Goal: Task Accomplishment & Management: Manage account settings

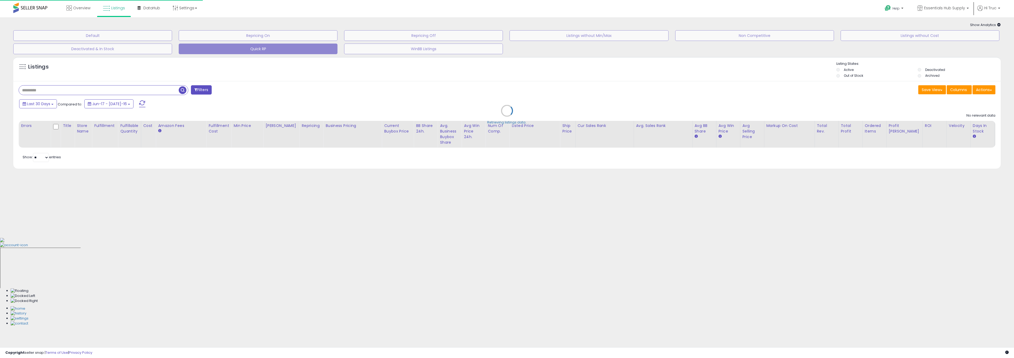
type input "**********"
select select "**"
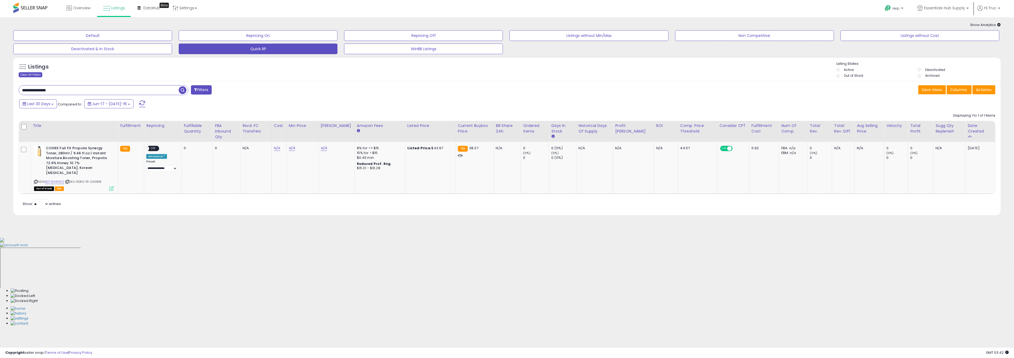
click at [35, 74] on div "Clear All Filters" at bounding box center [31, 74] width 24 height 5
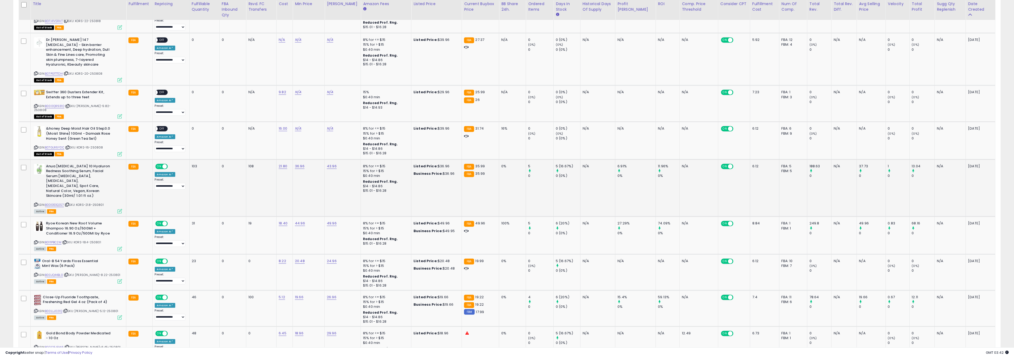
scroll to position [615, 0]
click at [61, 203] on link "B0DG1DQ2S7" at bounding box center [54, 205] width 19 height 5
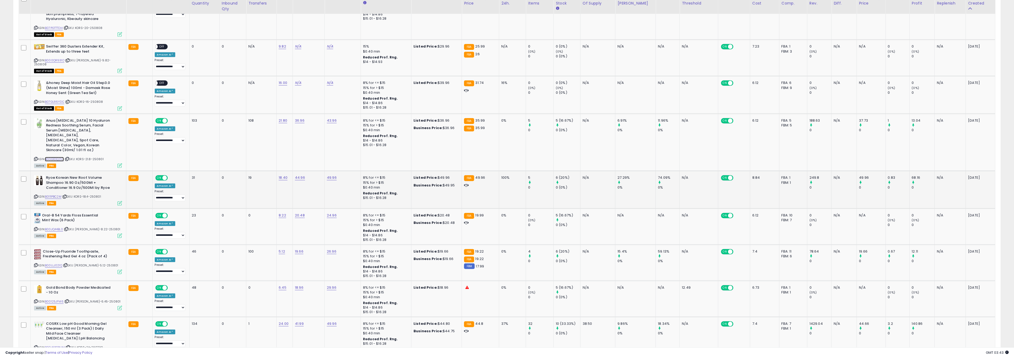
scroll to position [665, 0]
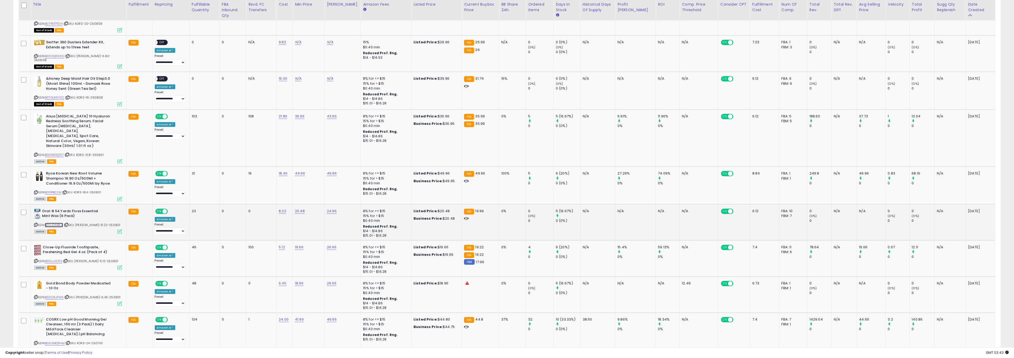
click at [49, 223] on link "B00JQ44BL0" at bounding box center [54, 225] width 18 height 5
click at [55, 223] on link "B00JQ44BL0" at bounding box center [54, 225] width 18 height 5
click at [299, 204] on td "20.48 *****" at bounding box center [309, 222] width 32 height 36
click at [303, 178] on div "*****" at bounding box center [299, 173] width 77 height 14
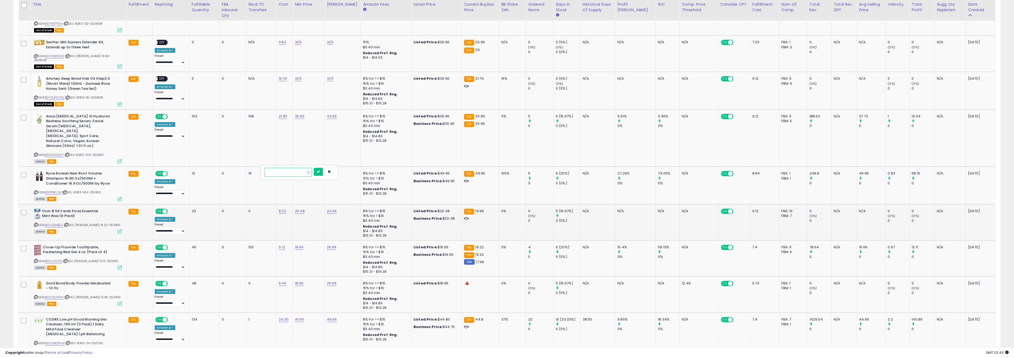
click at [303, 177] on input "*****" at bounding box center [288, 172] width 47 height 9
type input "*****"
click at [320, 172] on icon "submit" at bounding box center [318, 171] width 3 height 3
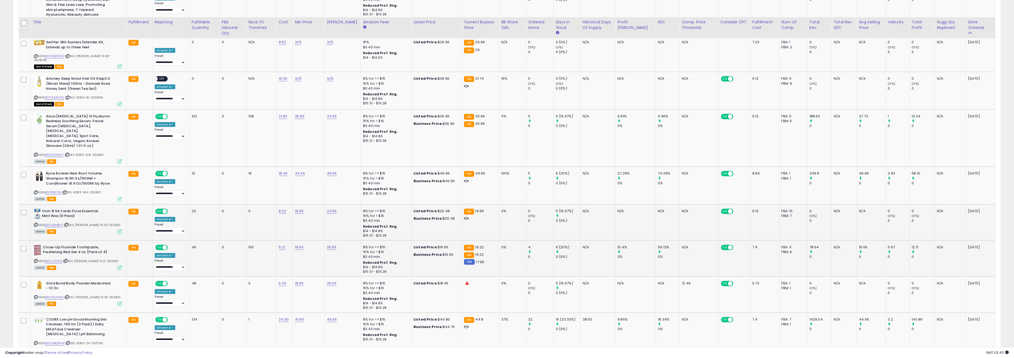
scroll to position [683, 0]
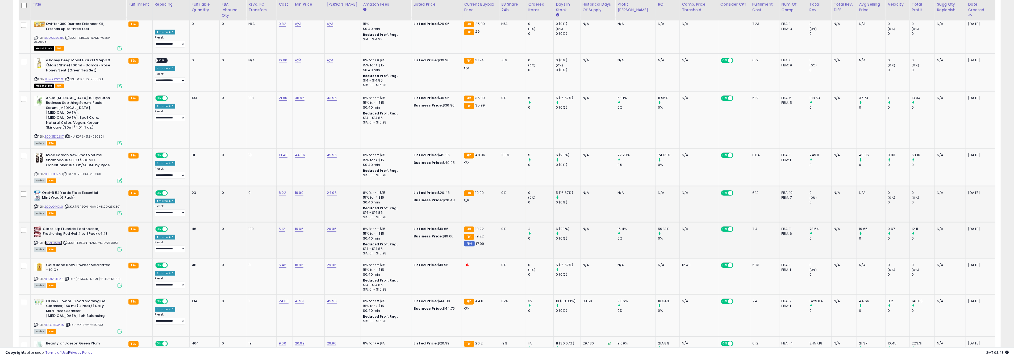
click at [60, 241] on link "B00LLJ021Q" at bounding box center [53, 243] width 17 height 5
type input "*****"
click at [323, 191] on button "submit" at bounding box center [317, 190] width 9 height 8
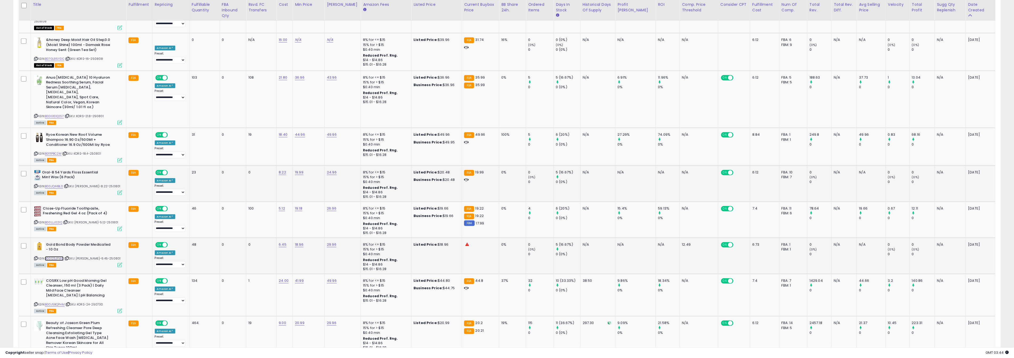
click at [57, 257] on link "B00125JFM6" at bounding box center [54, 259] width 19 height 5
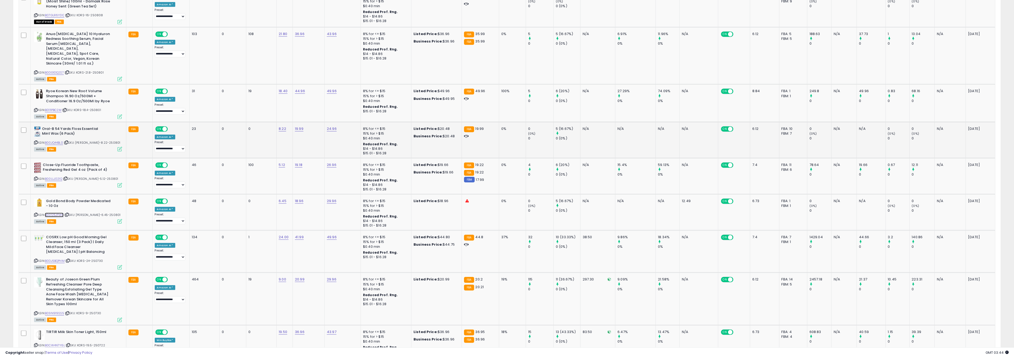
scroll to position [752, 0]
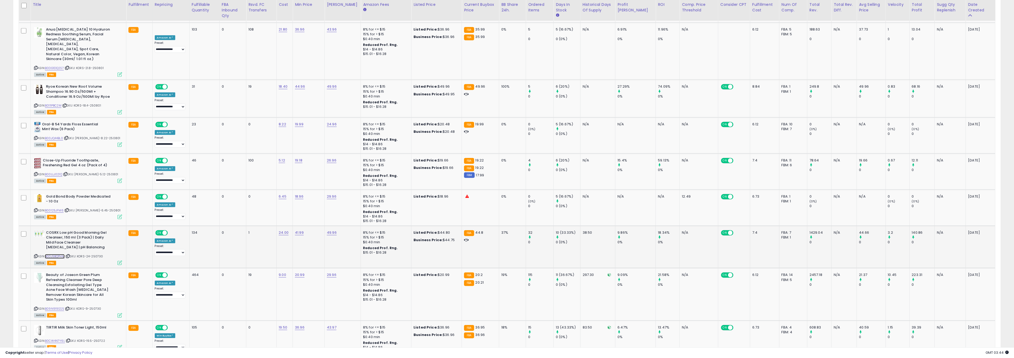
click at [60, 254] on link "B0DJ5BQPHM" at bounding box center [55, 256] width 20 height 5
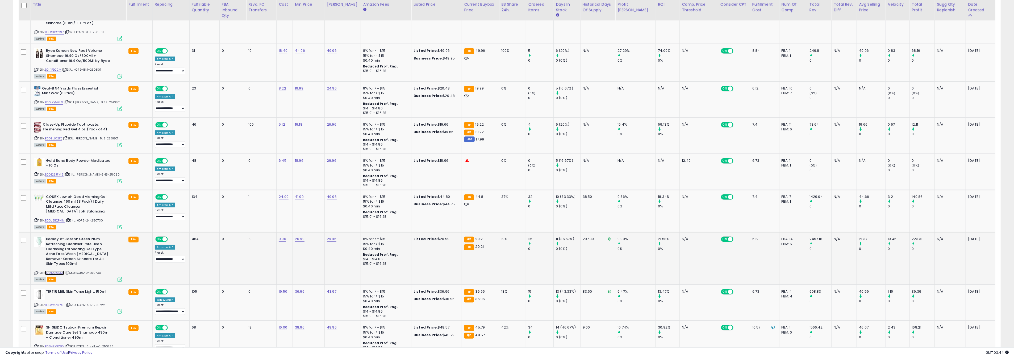
click at [59, 271] on link "B09N919SS5" at bounding box center [54, 273] width 19 height 5
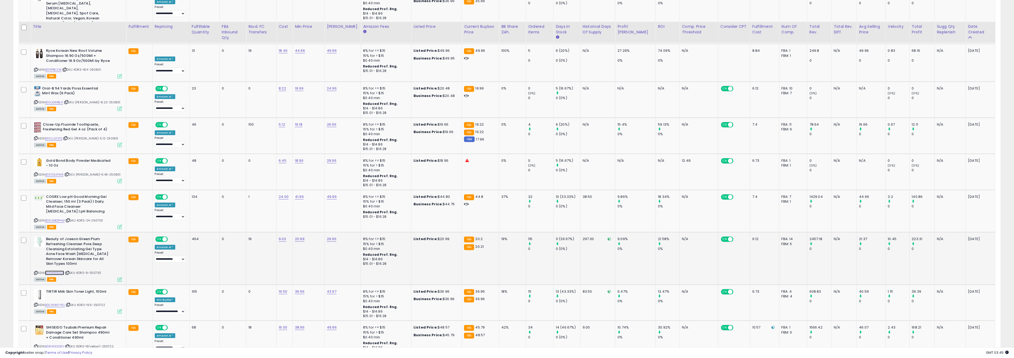
scroll to position [811, 0]
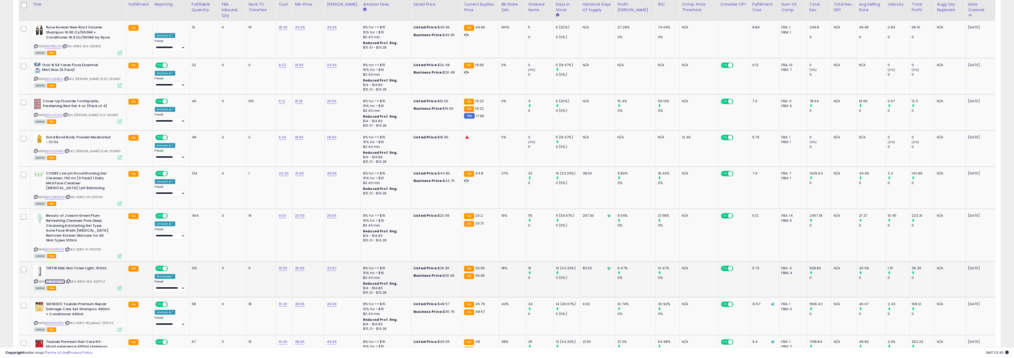
click at [56, 280] on link "B0CW4N7Y6L" at bounding box center [55, 282] width 20 height 5
type input "*****"
click at [323, 229] on button "submit" at bounding box center [318, 228] width 9 height 8
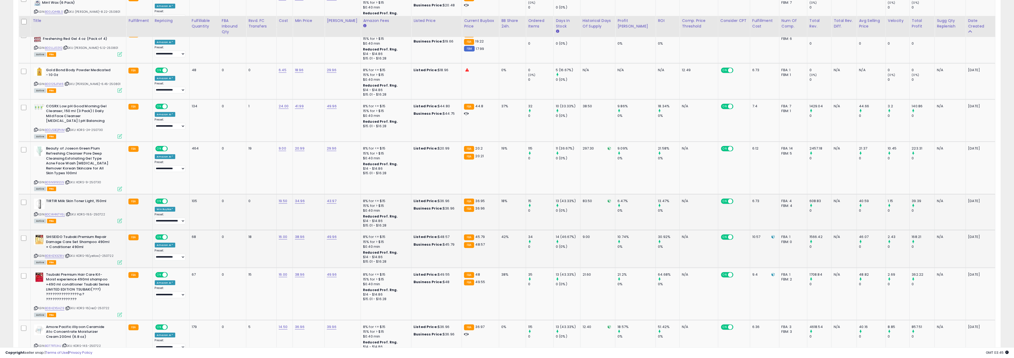
scroll to position [896, 0]
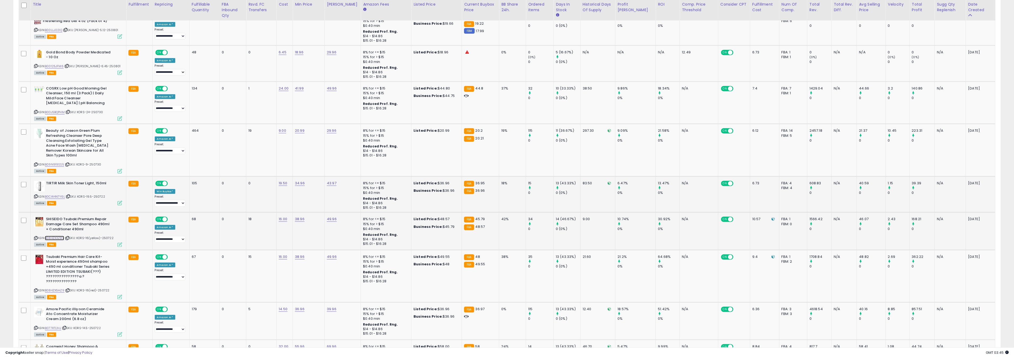
click at [58, 236] on link "B084ZX3Z8V" at bounding box center [54, 238] width 19 height 5
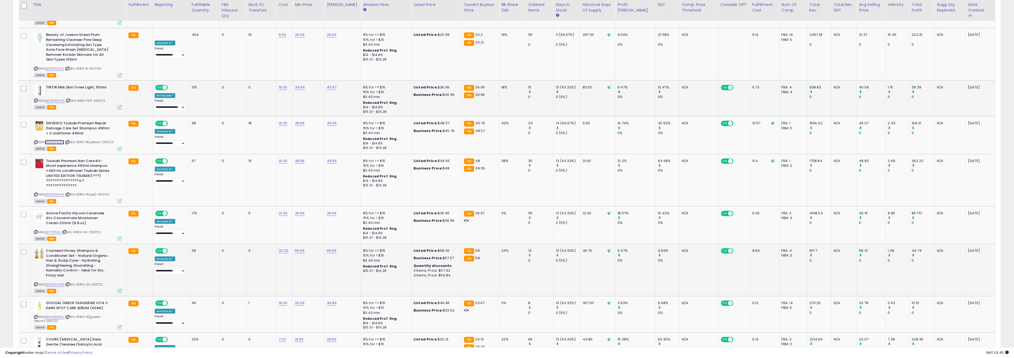
scroll to position [993, 0]
click at [57, 230] on link "B077RTL1HJ" at bounding box center [53, 232] width 16 height 5
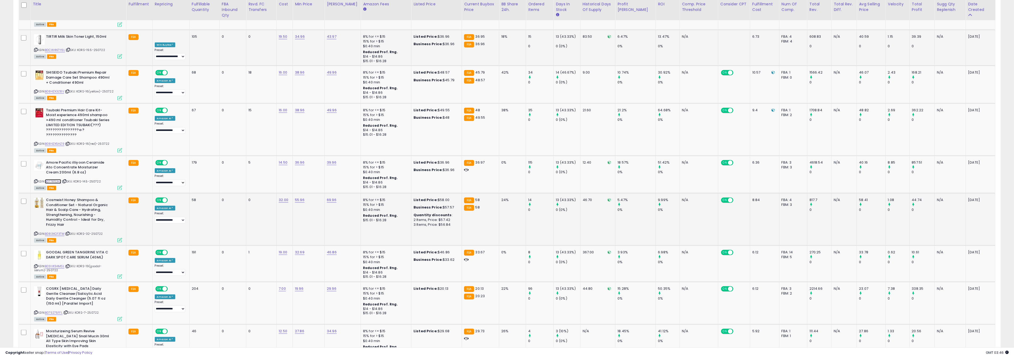
scroll to position [1044, 0]
click at [58, 231] on link "B083XCF3TM" at bounding box center [54, 233] width 19 height 5
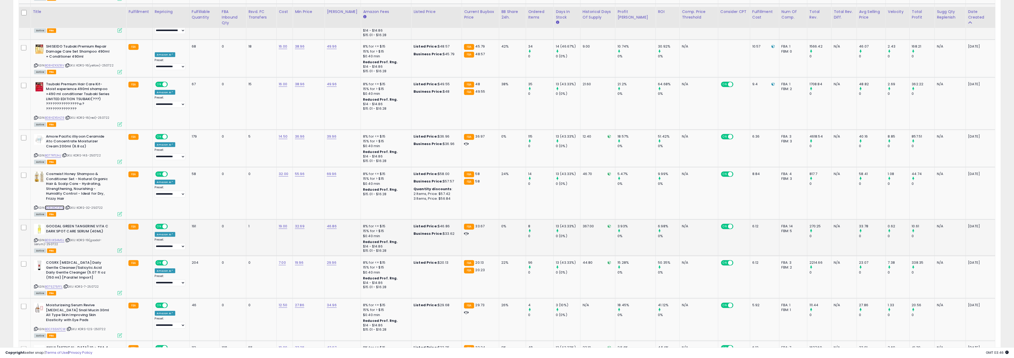
scroll to position [1097, 0]
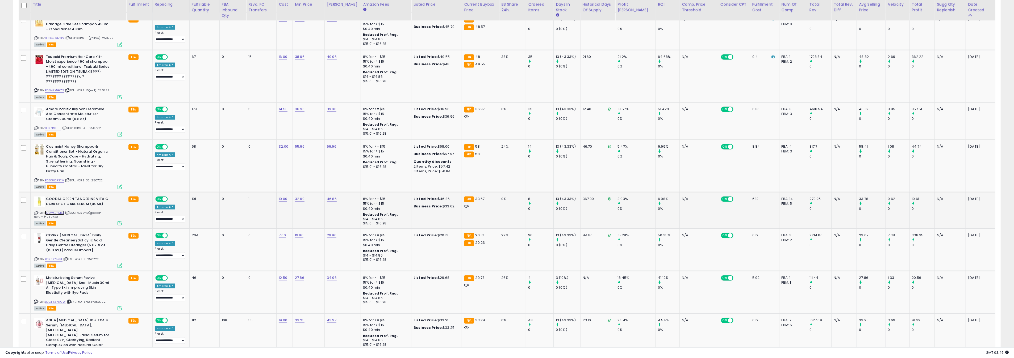
click at [56, 211] on link "B09VK94MSL" at bounding box center [54, 213] width 19 height 5
click at [333, 155] on button "button" at bounding box center [329, 153] width 9 height 8
click at [175, 216] on select "**********" at bounding box center [170, 219] width 31 height 7
select select "**********"
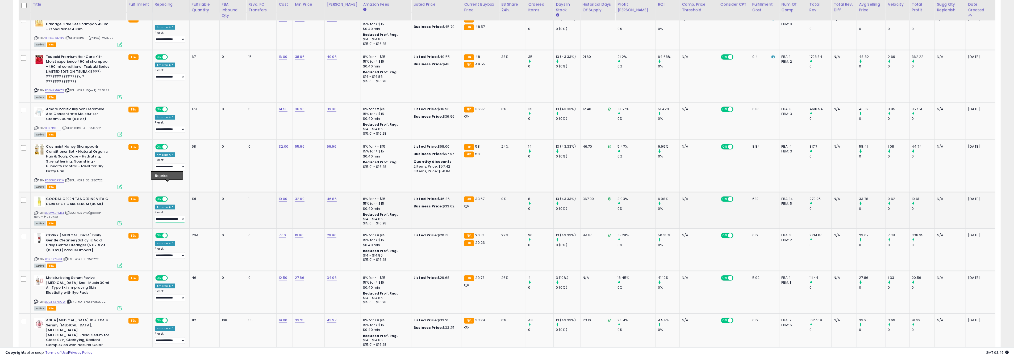
click at [155, 216] on select "**********" at bounding box center [170, 219] width 31 height 7
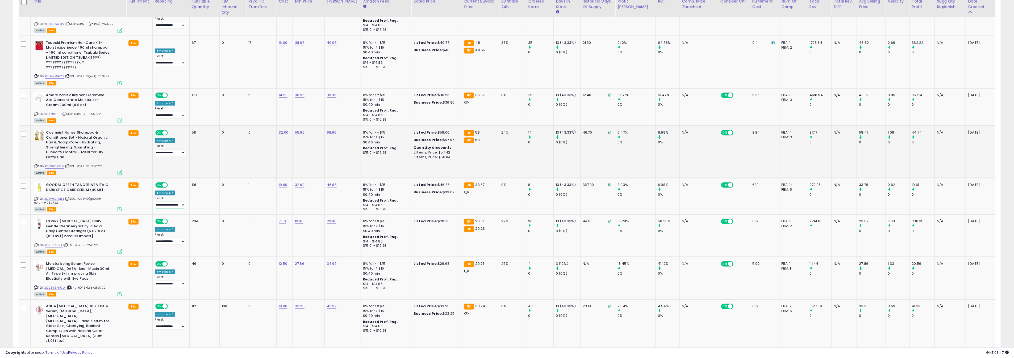
scroll to position [1112, 0]
click at [56, 242] on link "B075275FFL" at bounding box center [54, 244] width 18 height 5
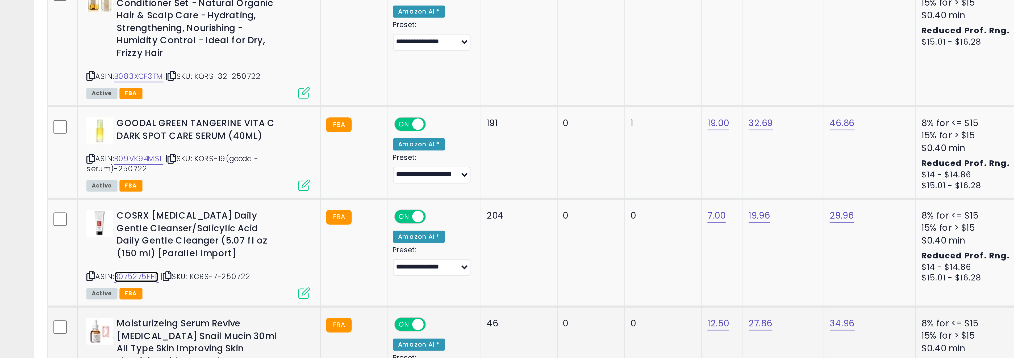
scroll to position [1117, 0]
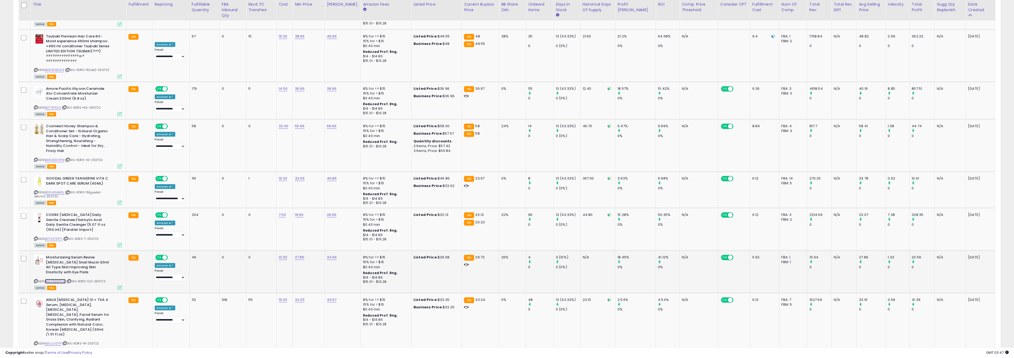
click at [57, 279] on link "B0CF65N7CW" at bounding box center [55, 281] width 21 height 5
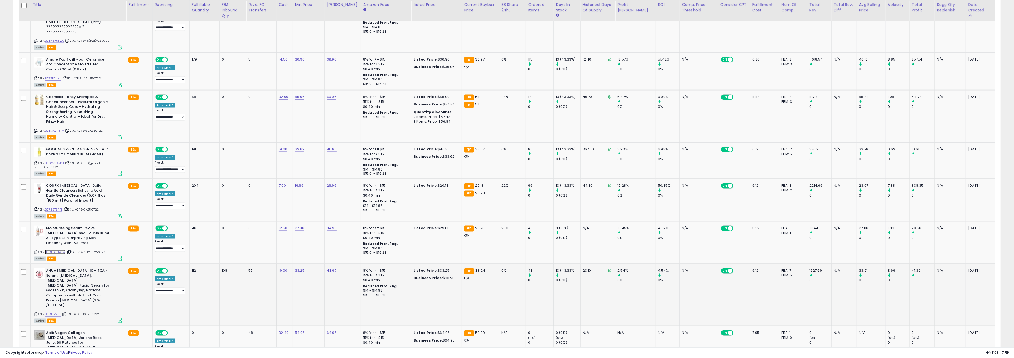
scroll to position [1147, 0]
click at [56, 312] on link "B0CLLV2T1P" at bounding box center [53, 314] width 16 height 5
type input "*****"
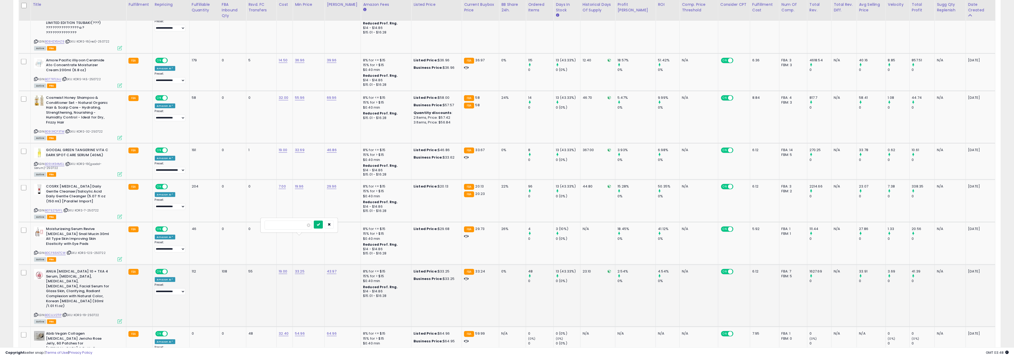
click at [321, 226] on button "submit" at bounding box center [318, 225] width 9 height 8
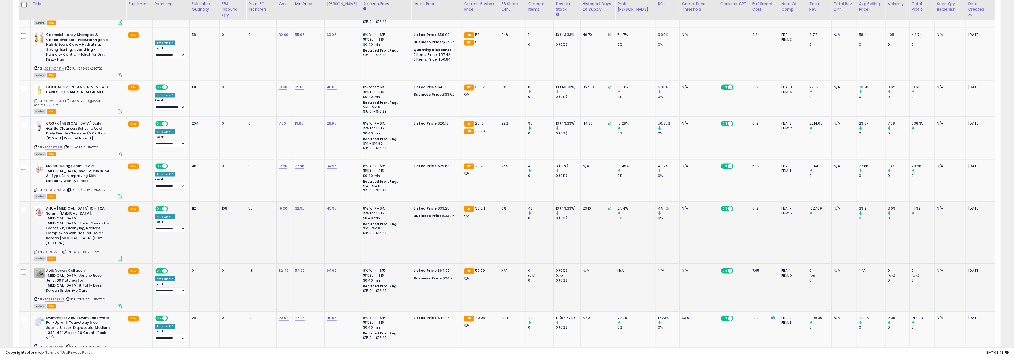
scroll to position [1217, 0]
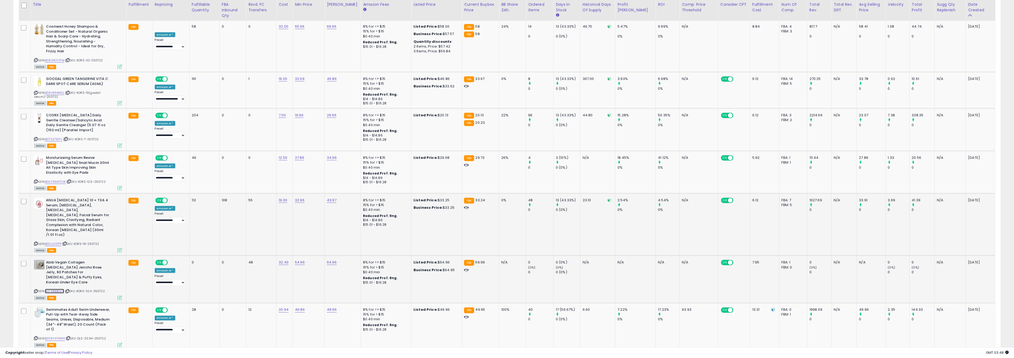
click at [60, 289] on link "B0F9B8BG2S" at bounding box center [54, 291] width 19 height 5
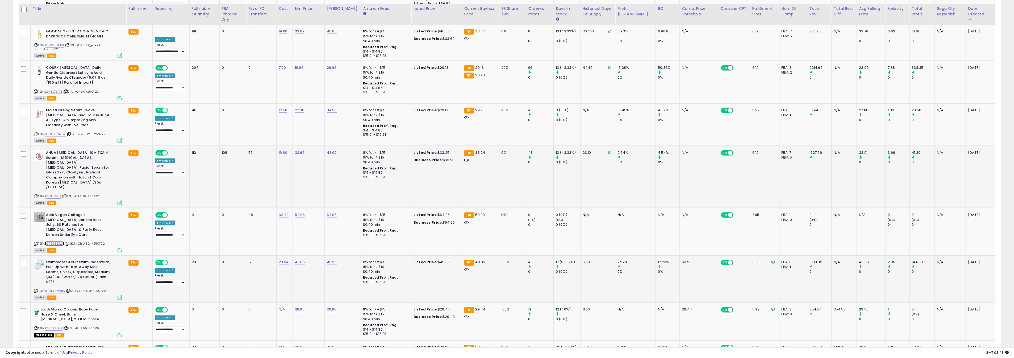
scroll to position [1269, 0]
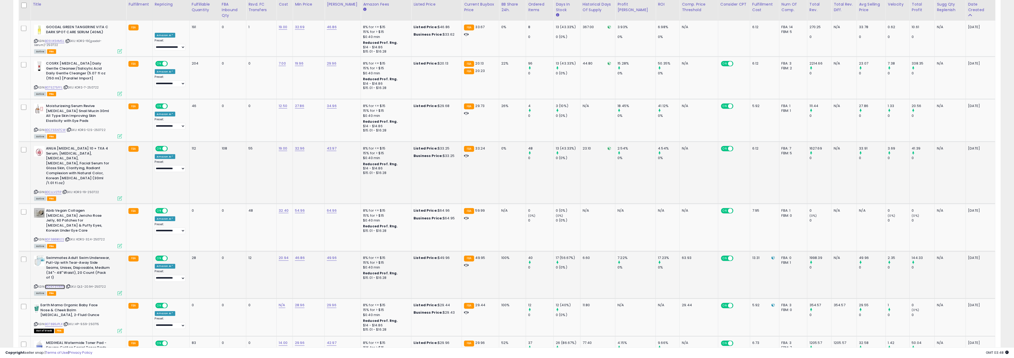
click at [52, 285] on link "B00KY3YWRK" at bounding box center [55, 287] width 20 height 5
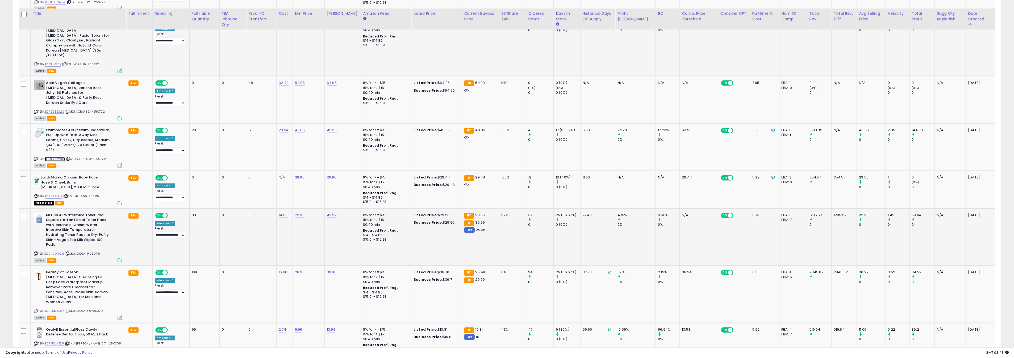
scroll to position [1406, 0]
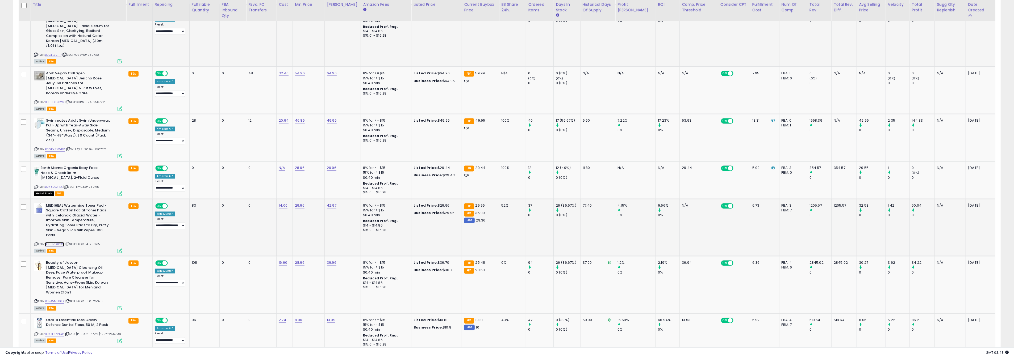
click at [63, 243] on link "B0BHVD4PC5" at bounding box center [54, 245] width 19 height 5
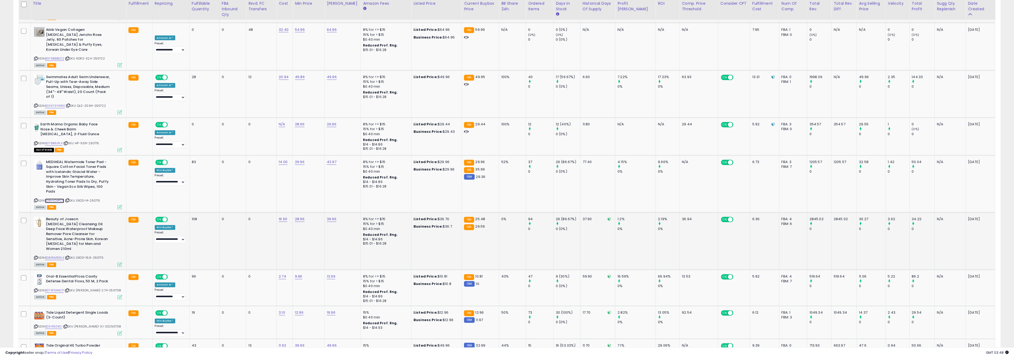
scroll to position [1450, 0]
click at [61, 256] on link "B0B45M89LX" at bounding box center [54, 258] width 19 height 5
click at [331, 163] on icon "button" at bounding box center [329, 161] width 3 height 3
click at [118, 262] on icon at bounding box center [120, 264] width 5 height 5
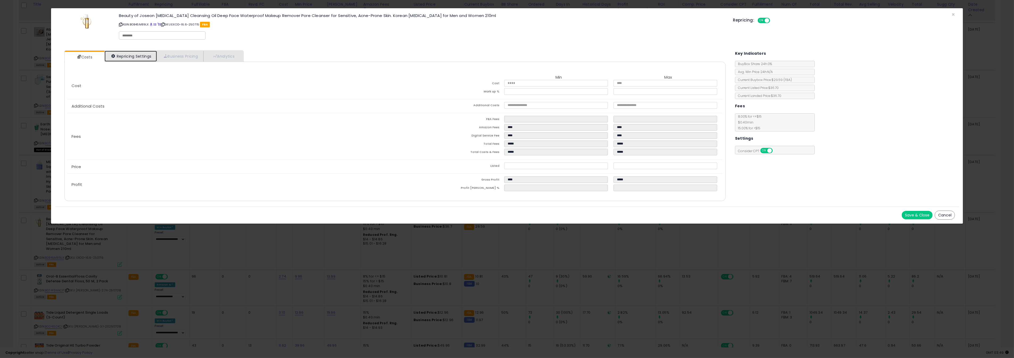
drag, startPoint x: 138, startPoint y: 55, endPoint x: 164, endPoint y: 78, distance: 34.7
click at [138, 55] on link "Repricing Settings" at bounding box center [130, 56] width 53 height 11
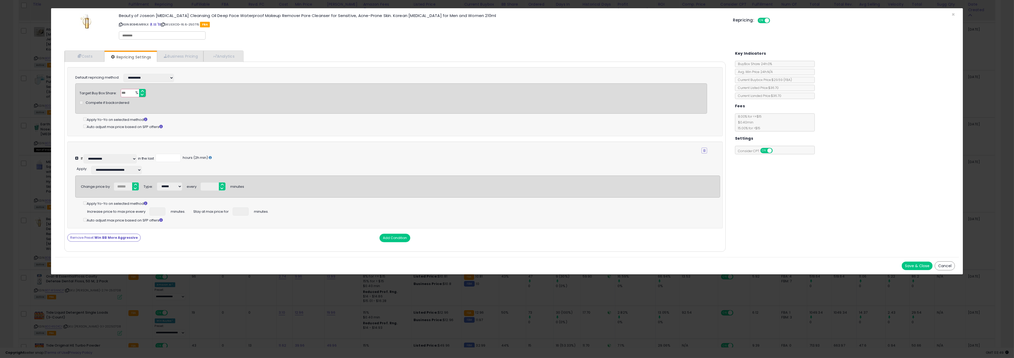
drag, startPoint x: 25, startPoint y: 114, endPoint x: 35, endPoint y: 118, distance: 11.4
click at [28, 115] on div "× Close Beauty of Joseon [MEDICAL_DATA] Cleansing Oil Deep Face Waterproof Make…" at bounding box center [507, 179] width 1014 height 358
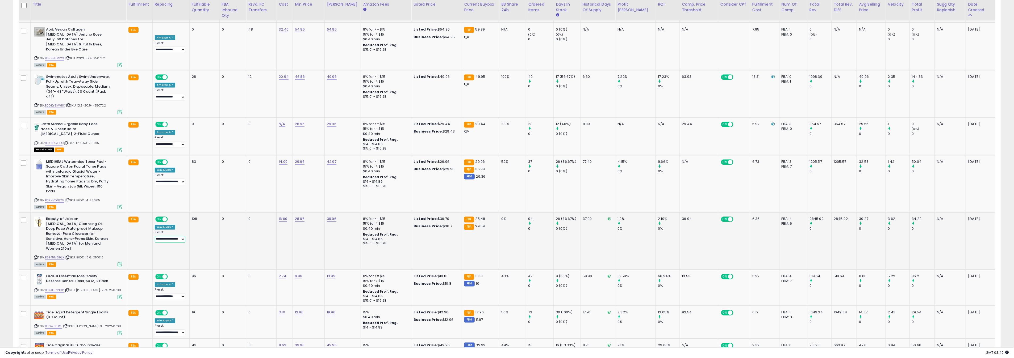
click at [176, 236] on select "**********" at bounding box center [170, 239] width 31 height 7
select select "****"
click at [155, 236] on select "**********" at bounding box center [170, 239] width 31 height 7
click at [118, 262] on icon at bounding box center [120, 264] width 5 height 5
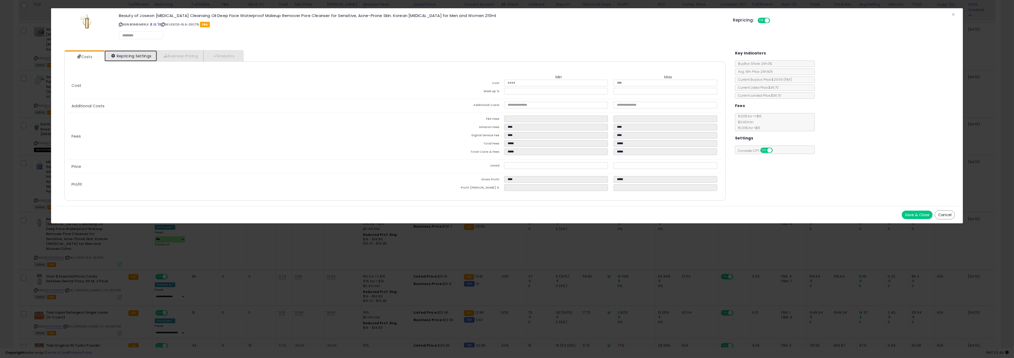
click at [129, 58] on link "Repricing Settings" at bounding box center [130, 56] width 53 height 11
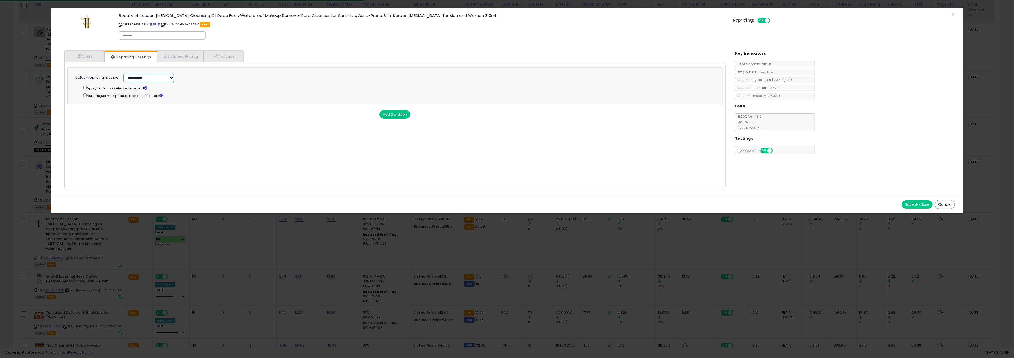
click at [131, 80] on select "**********" at bounding box center [148, 78] width 51 height 8
select select "******"
click at [123, 74] on select "**********" at bounding box center [148, 78] width 51 height 8
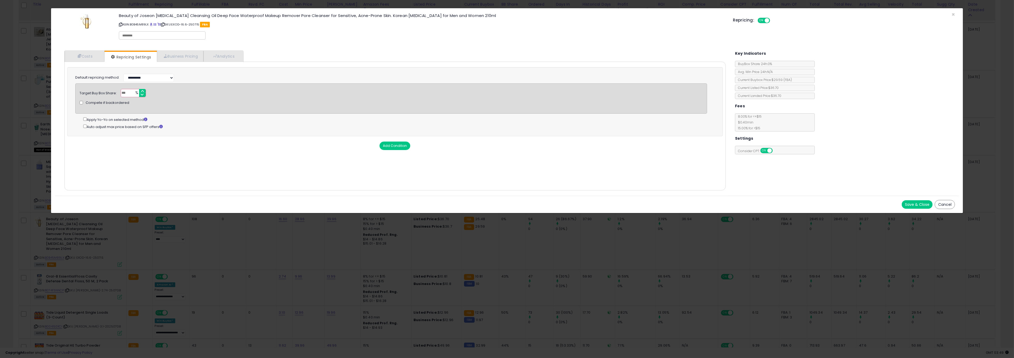
drag, startPoint x: 909, startPoint y: 202, endPoint x: 890, endPoint y: 200, distance: 19.0
click at [909, 202] on button "Save & Close" at bounding box center [917, 204] width 31 height 9
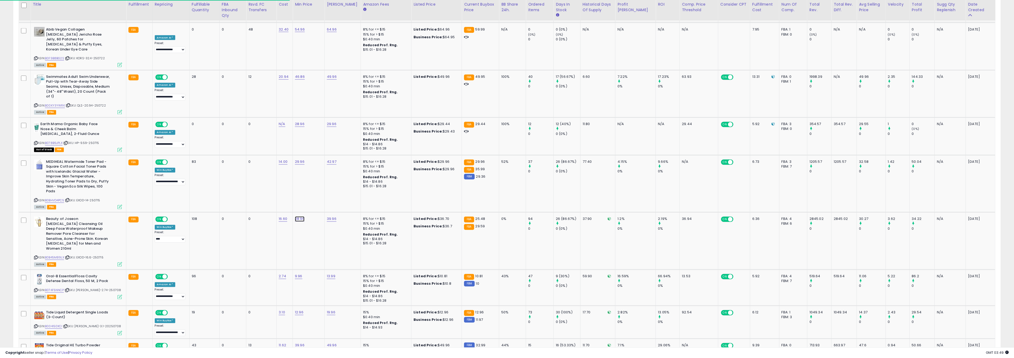
type input "*****"
click at [320, 162] on icon "submit" at bounding box center [318, 161] width 3 height 3
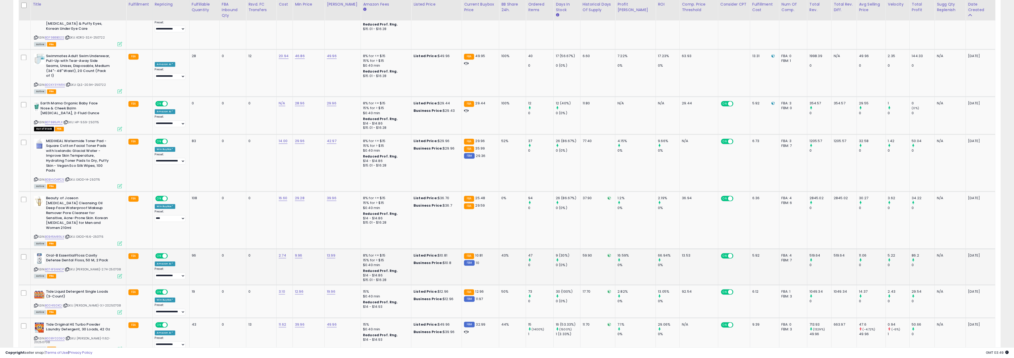
scroll to position [1483, 0]
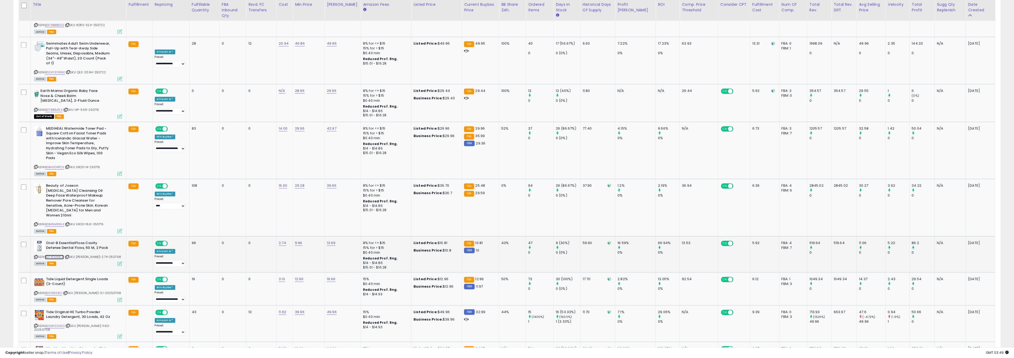
click at [59, 255] on link "B074F5NNCP" at bounding box center [54, 257] width 19 height 5
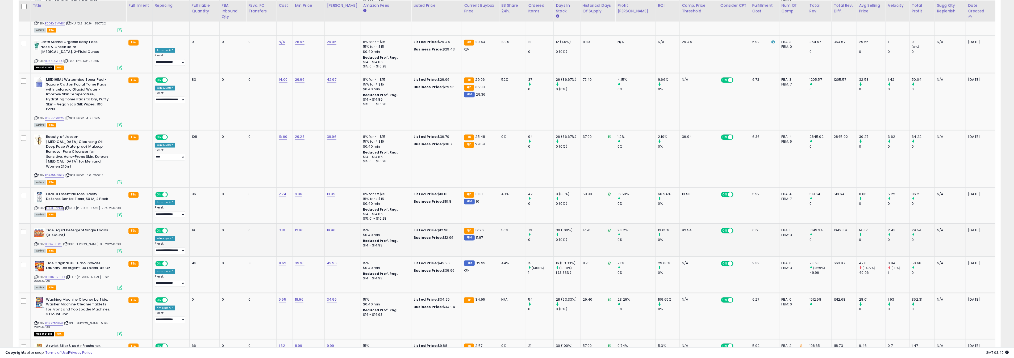
scroll to position [1535, 0]
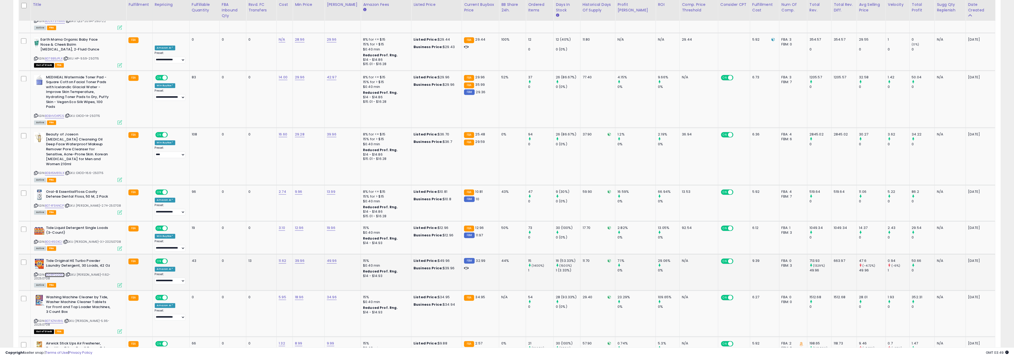
click at [60, 273] on link "B00BY020EO" at bounding box center [55, 275] width 20 height 5
type input "*****"
click at [323, 200] on button "submit" at bounding box center [318, 198] width 9 height 8
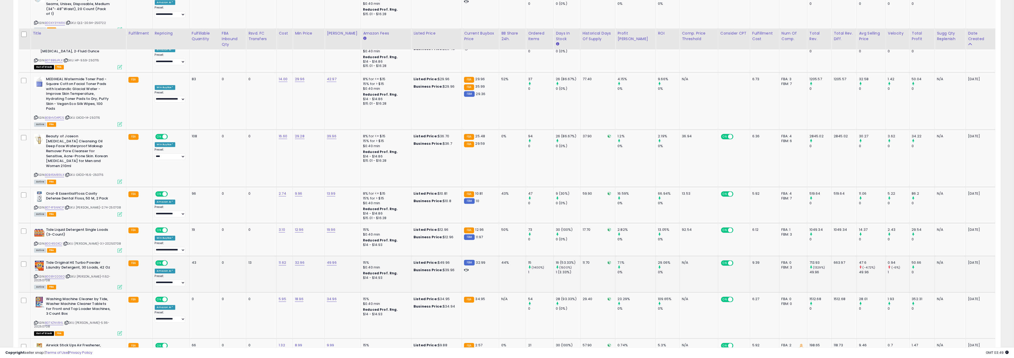
scroll to position [1568, 0]
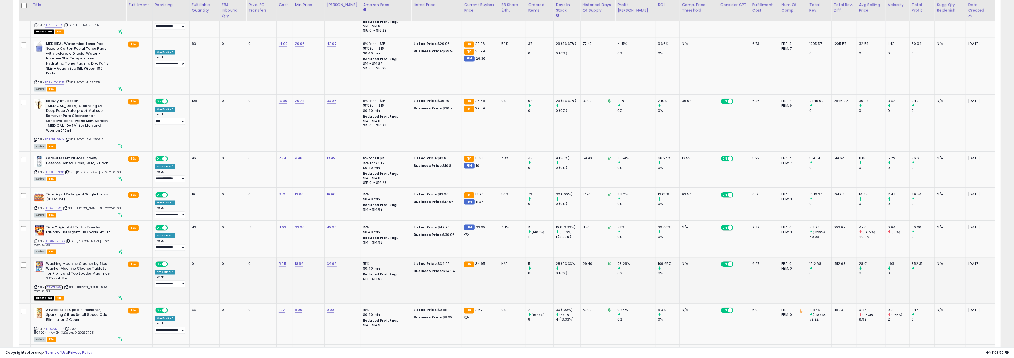
click at [56, 286] on link "B07XZNV84L" at bounding box center [54, 288] width 18 height 5
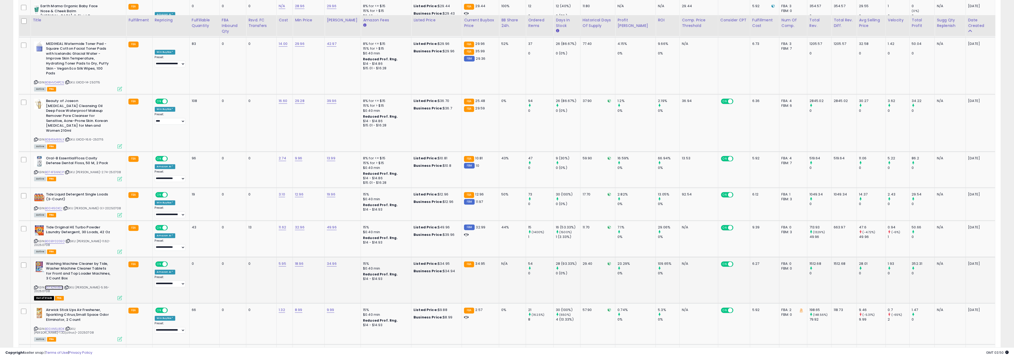
scroll to position [1590, 0]
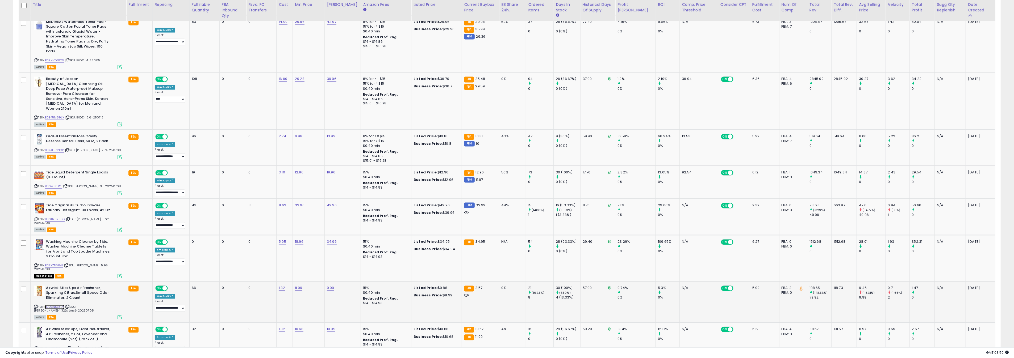
click at [59, 305] on link "B00AN5L8DK" at bounding box center [54, 307] width 19 height 5
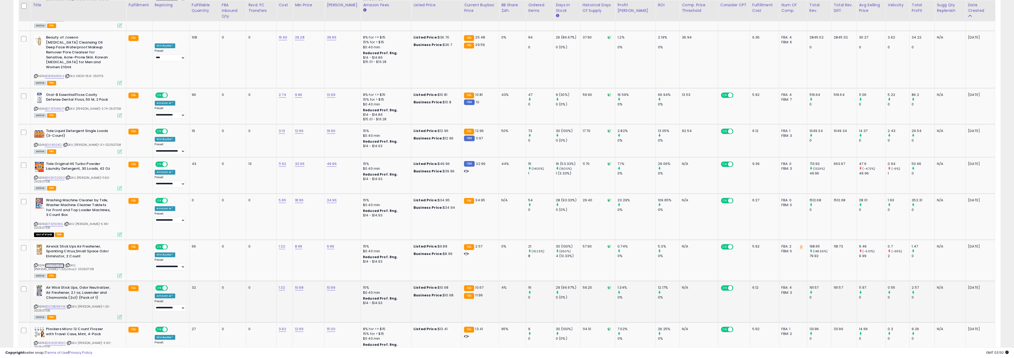
scroll to position [1633, 0]
click at [57, 303] on link "B000BO9KYW" at bounding box center [55, 305] width 21 height 5
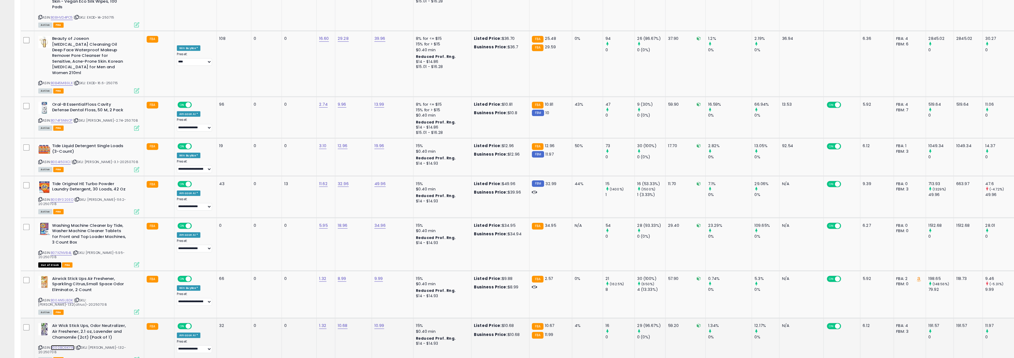
scroll to position [1602, 0]
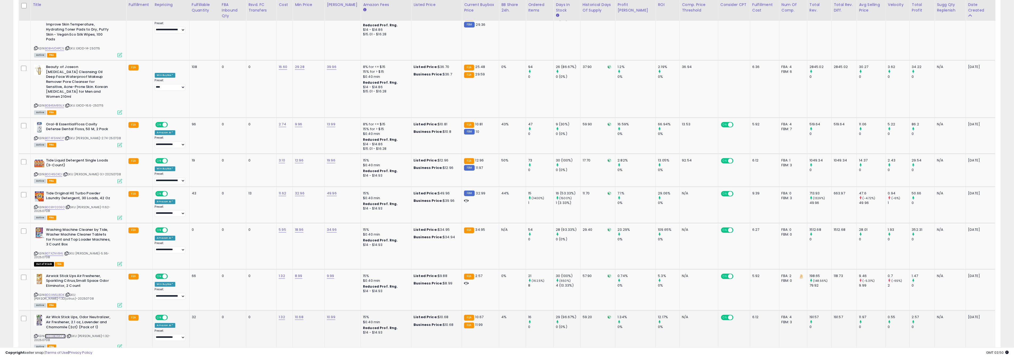
click at [62, 334] on link "B000BO9KYW" at bounding box center [55, 336] width 21 height 5
type input "****"
click at [321, 245] on button "submit" at bounding box center [317, 243] width 9 height 8
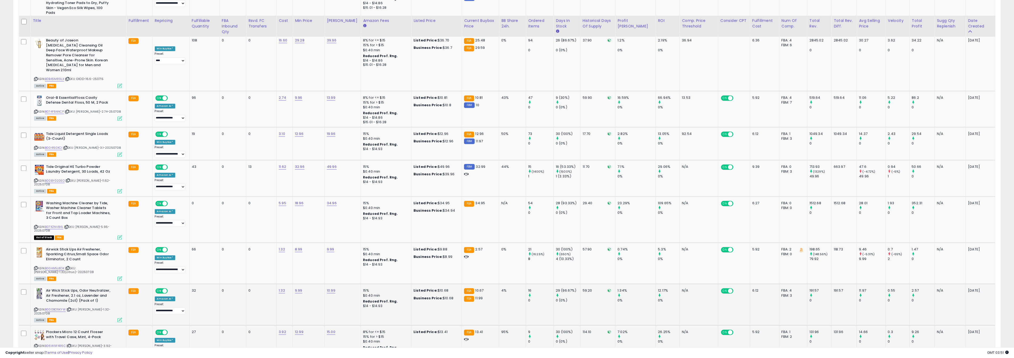
scroll to position [1645, 0]
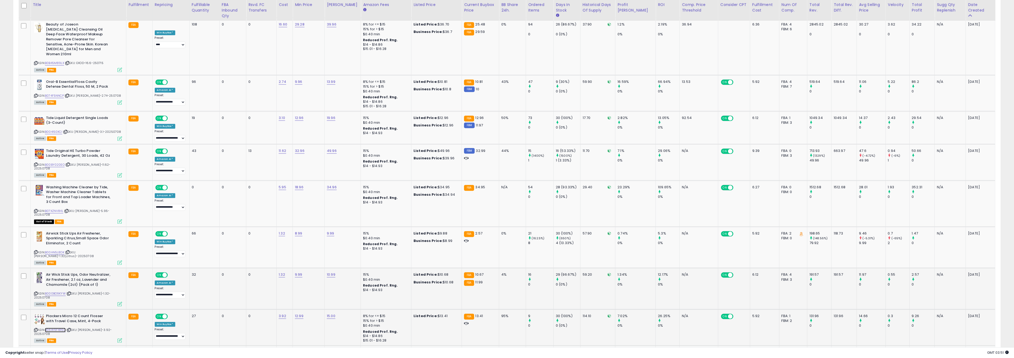
click at [63, 328] on link "B06W9F4R6C" at bounding box center [55, 330] width 21 height 5
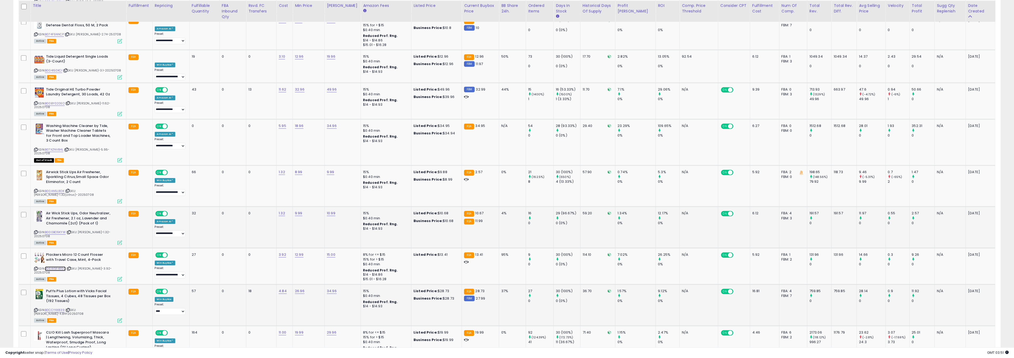
scroll to position [1707, 0]
click at [61, 307] on link "B0CCYXX839" at bounding box center [55, 309] width 20 height 5
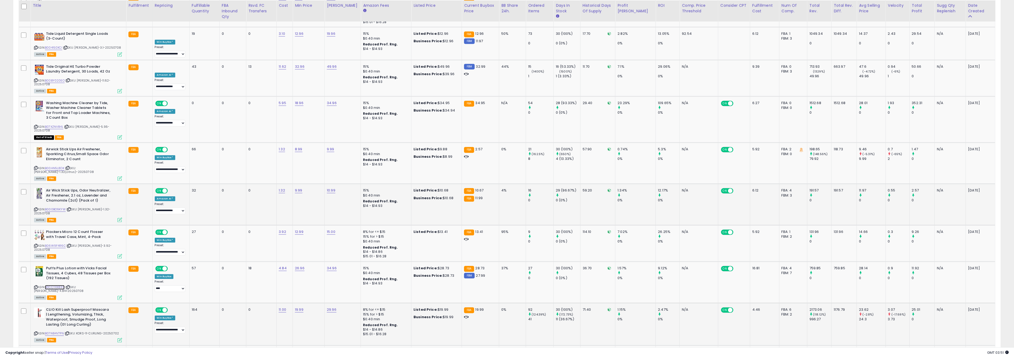
scroll to position [1730, 0]
click at [58, 331] on link "B07N84V7PN" at bounding box center [54, 333] width 19 height 5
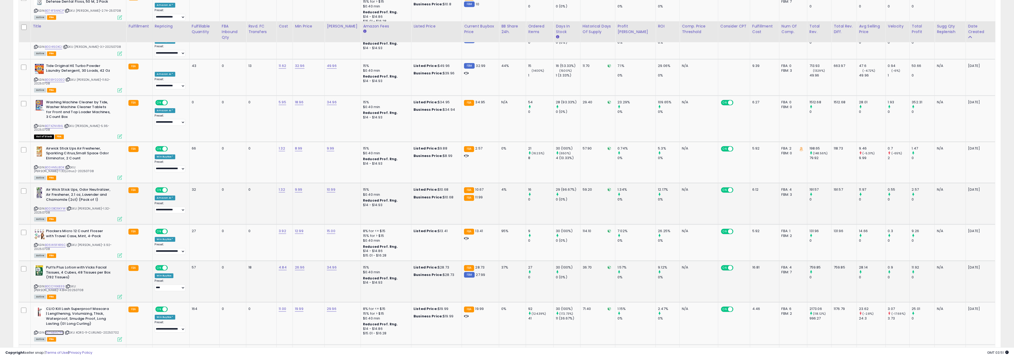
scroll to position [1753, 0]
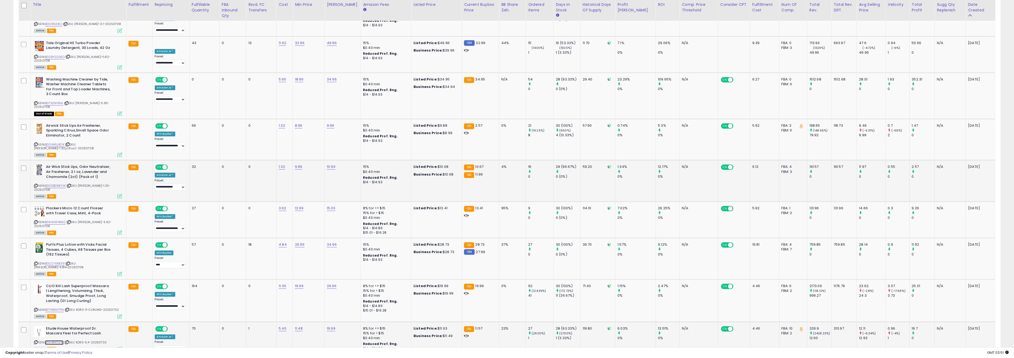
click at [49, 341] on link "B004RK7I2W" at bounding box center [54, 343] width 19 height 5
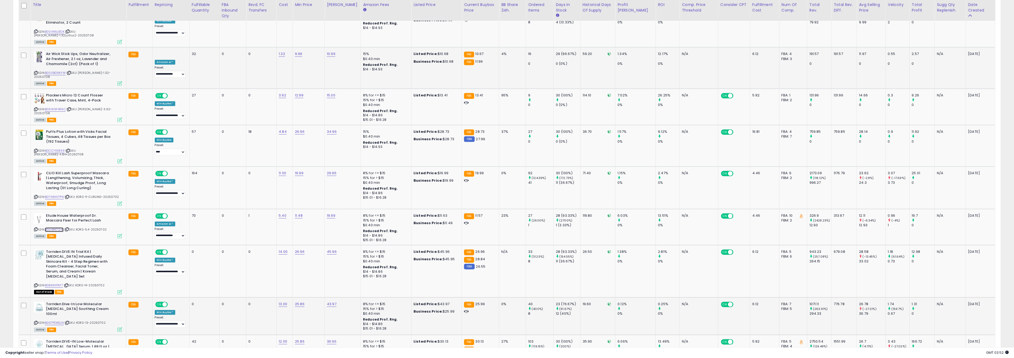
scroll to position [1913, 0]
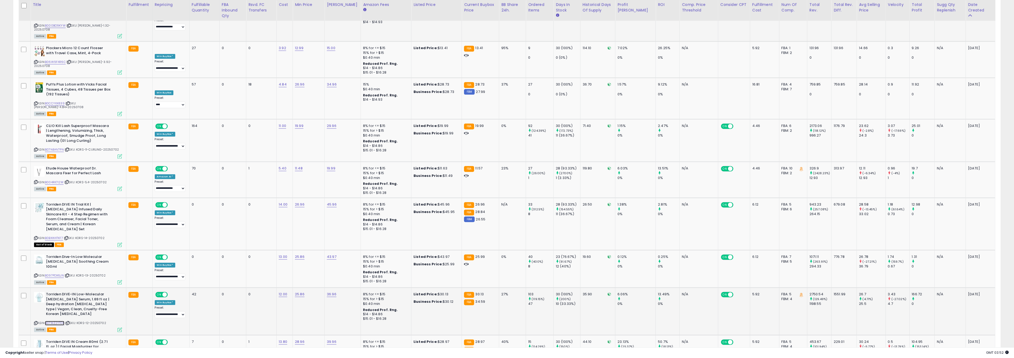
click at [57, 321] on link "B07WZ2YTDP" at bounding box center [54, 323] width 19 height 5
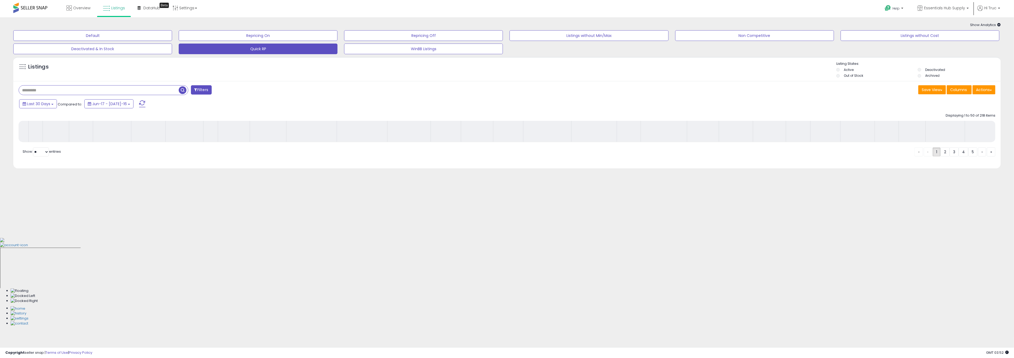
scroll to position [0, 0]
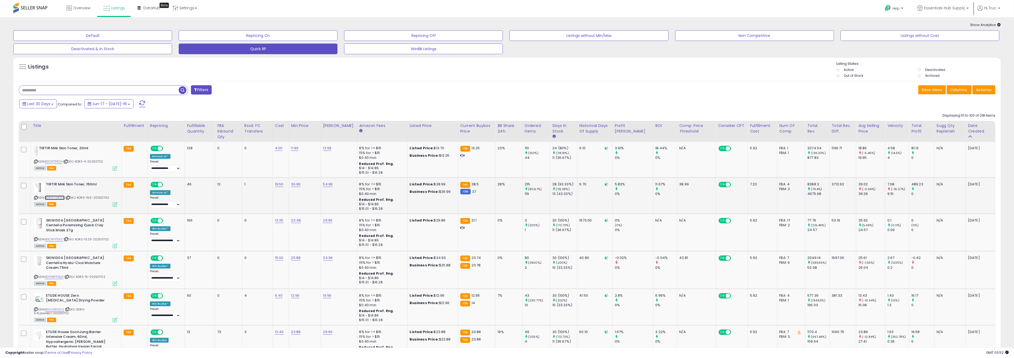
click at [58, 197] on link "B089Y24D3Y" at bounding box center [55, 198] width 20 height 5
click at [53, 198] on link "B089Y24D3Y" at bounding box center [55, 198] width 20 height 5
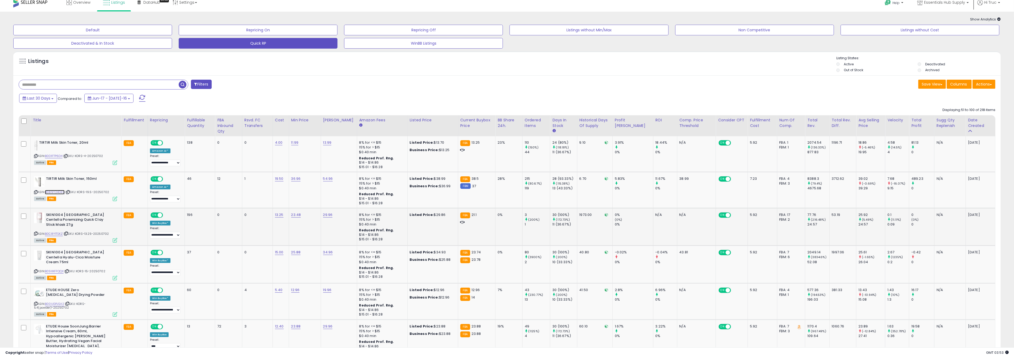
scroll to position [6, 0]
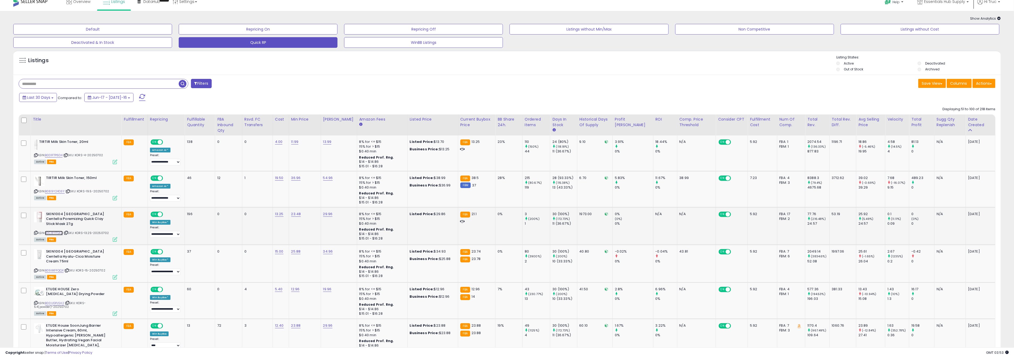
click at [58, 232] on link "B0C8Y1TSKZ" at bounding box center [54, 233] width 18 height 5
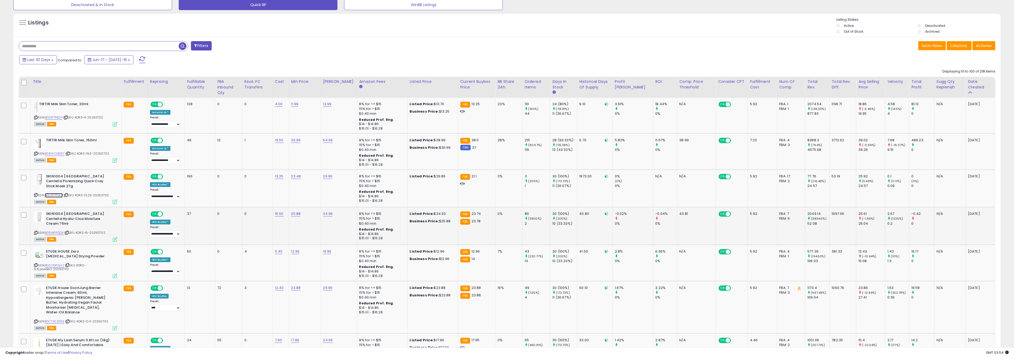
scroll to position [45, 0]
click at [61, 230] on link "B09XKFFQQX" at bounding box center [54, 232] width 19 height 5
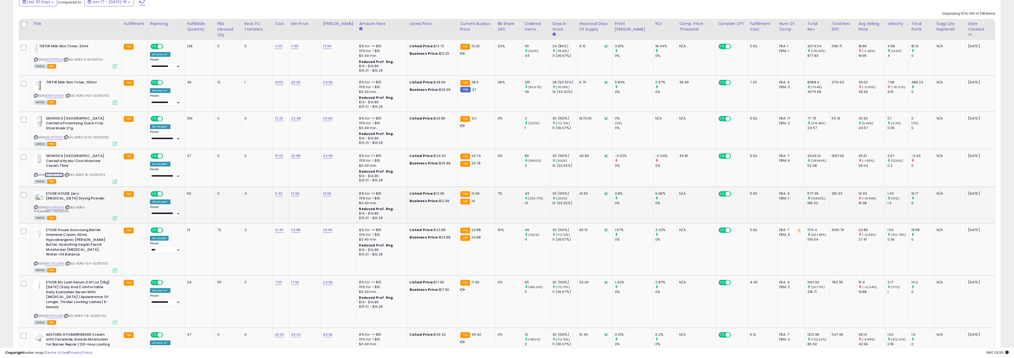
scroll to position [101, 0]
click at [56, 209] on span "| SKU: KORS-5.4(powder)-20250702" at bounding box center [60, 211] width 52 height 8
click at [58, 208] on link "B00UGPJSA2" at bounding box center [54, 209] width 19 height 5
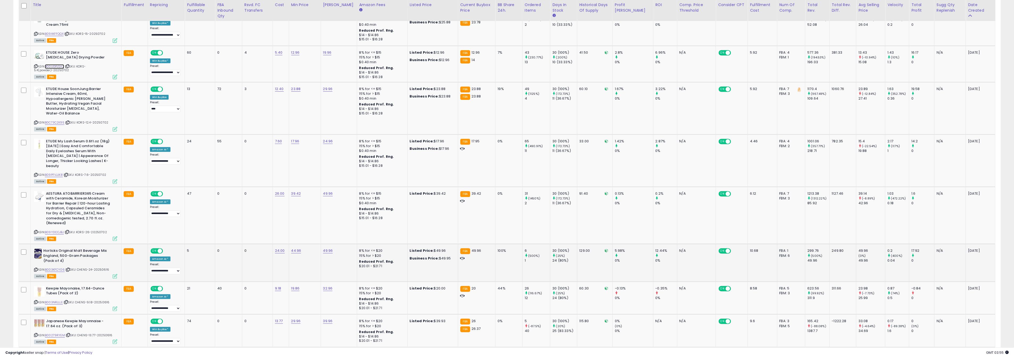
scroll to position [244, 0]
click at [57, 230] on link "B09YDCCJBJ" at bounding box center [54, 232] width 19 height 5
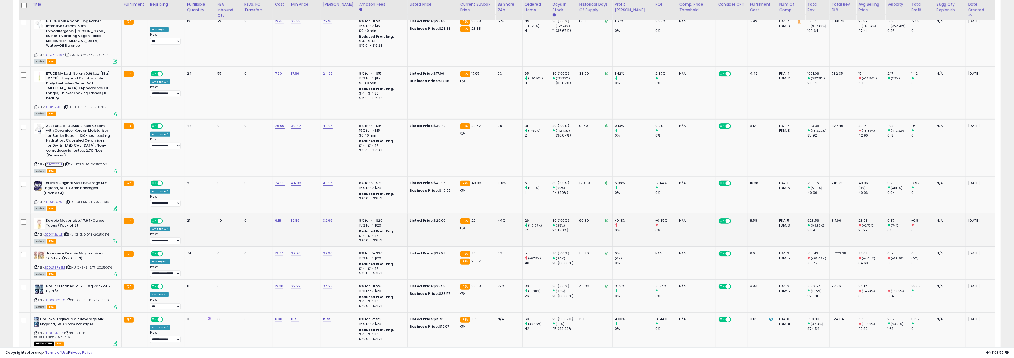
scroll to position [312, 0]
click at [58, 232] on link "B003NRLLLE" at bounding box center [54, 234] width 18 height 5
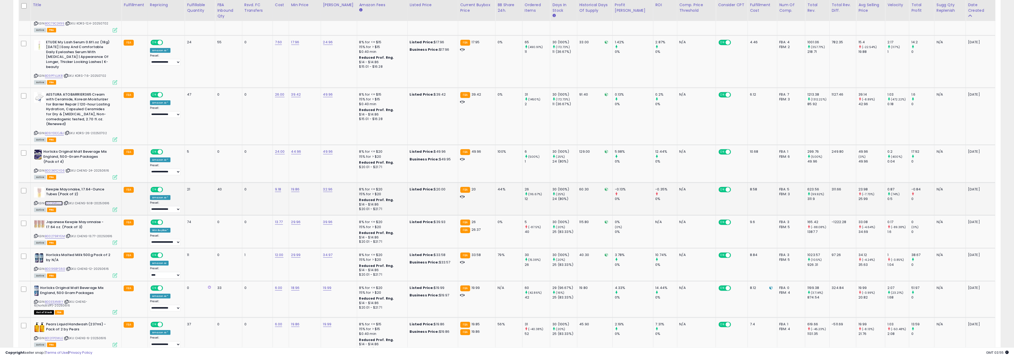
scroll to position [344, 0]
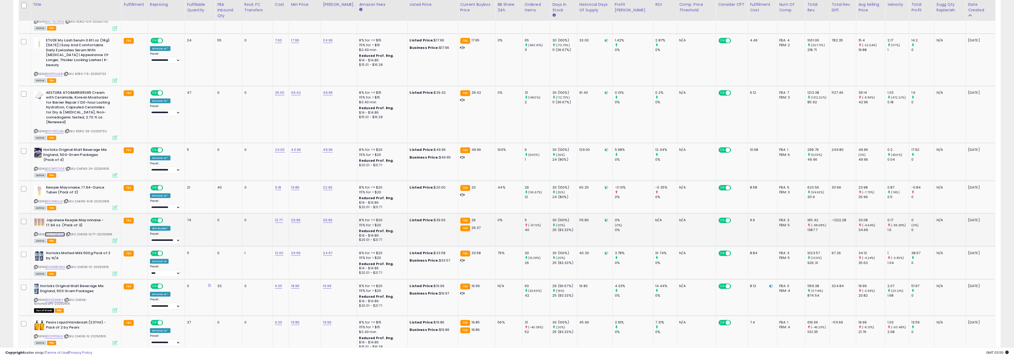
click at [58, 232] on link "B00279RYEM" at bounding box center [55, 234] width 20 height 5
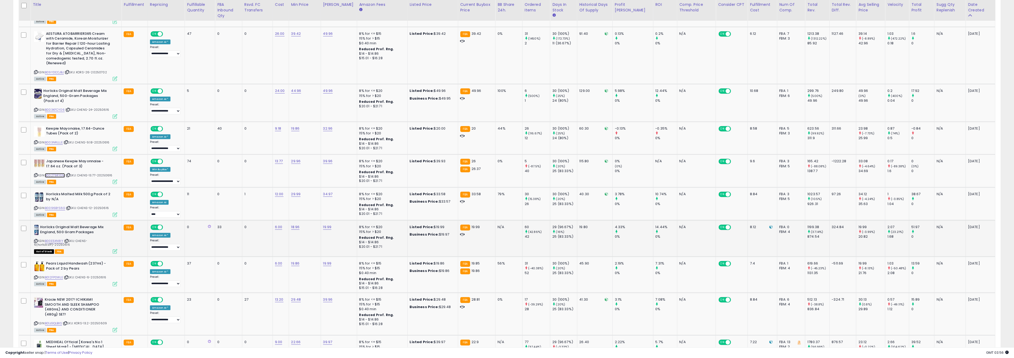
scroll to position [425, 0]
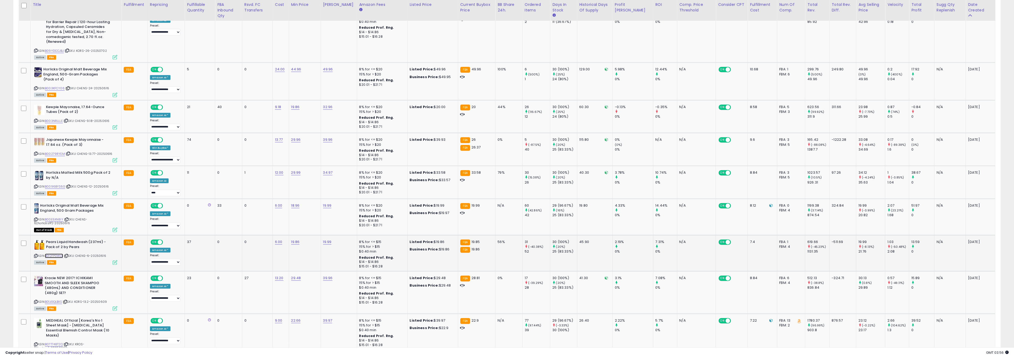
click at [58, 254] on link "B012FP0WLE" at bounding box center [54, 256] width 18 height 5
type input "*****"
click at [319, 220] on button "submit" at bounding box center [316, 220] width 9 height 8
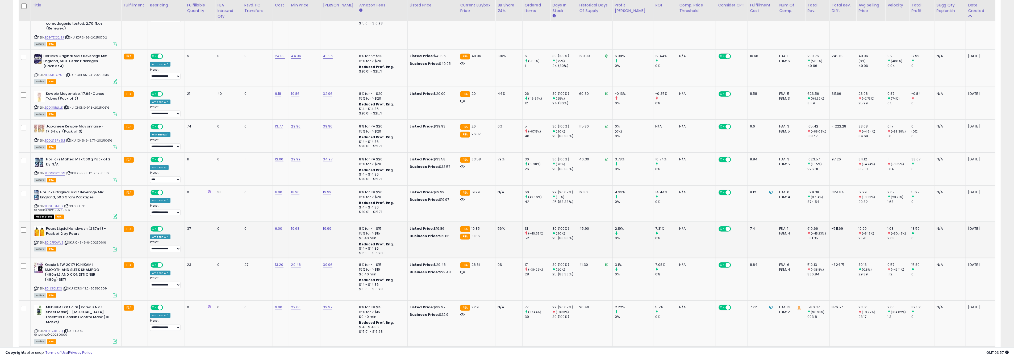
scroll to position [440, 0]
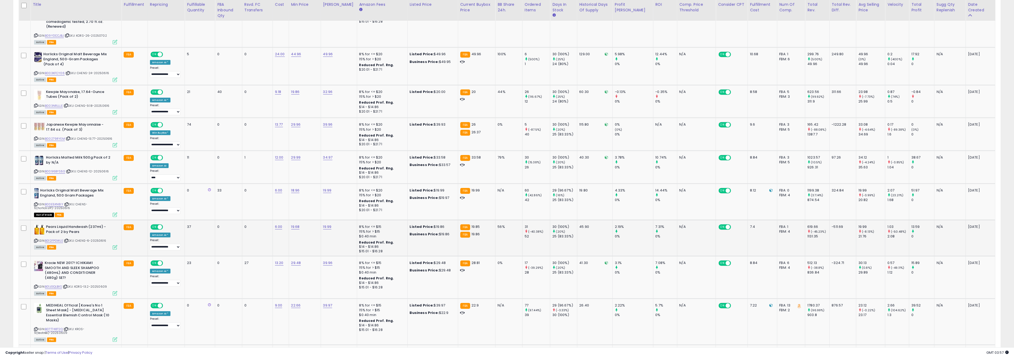
click at [625, 225] on div "2.19% 0%" at bounding box center [632, 232] width 34 height 15
click at [628, 229] on div at bounding box center [634, 231] width 38 height 5
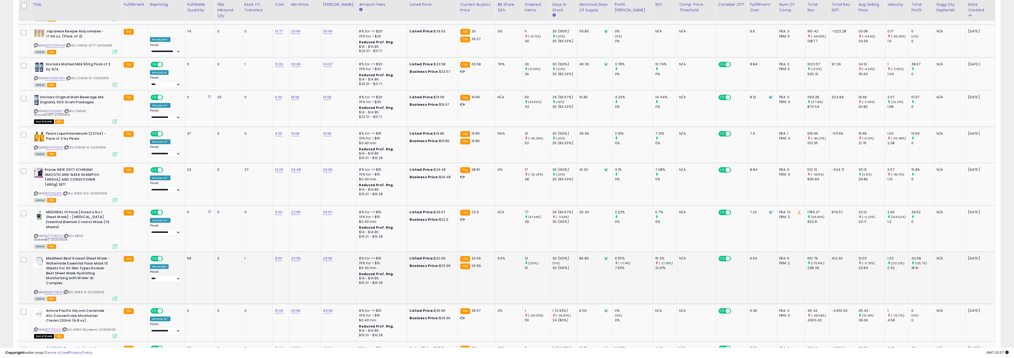
scroll to position [540, 0]
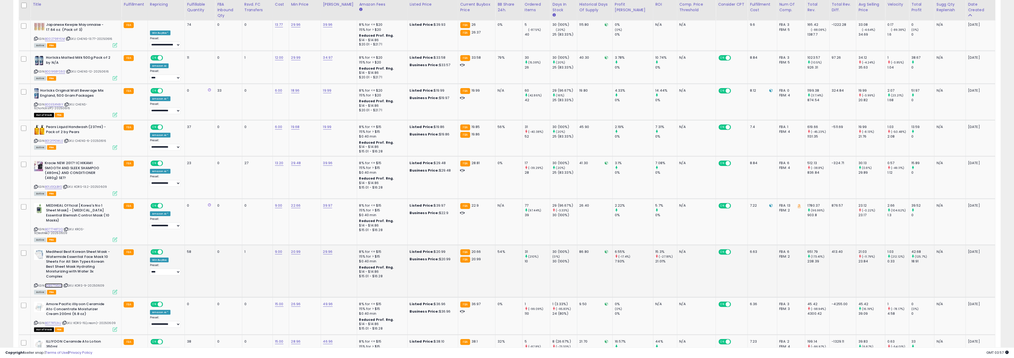
click at [56, 284] on link "B0B57TX64F" at bounding box center [54, 286] width 18 height 5
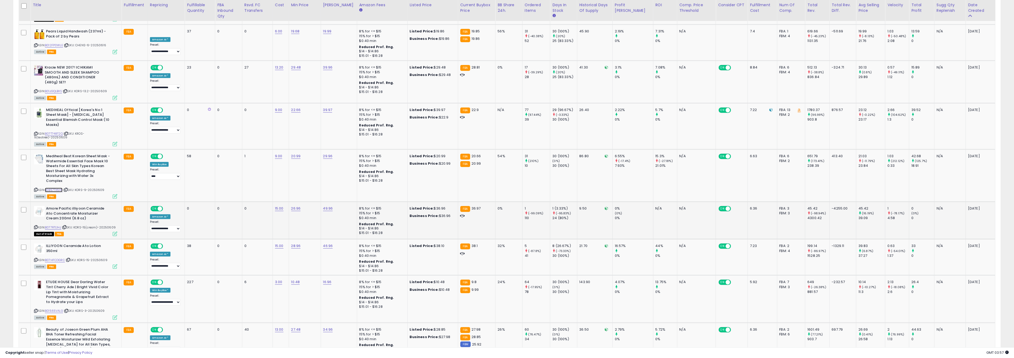
scroll to position [637, 0]
click at [59, 225] on link "B077RTL1HJ" at bounding box center [53, 227] width 16 height 5
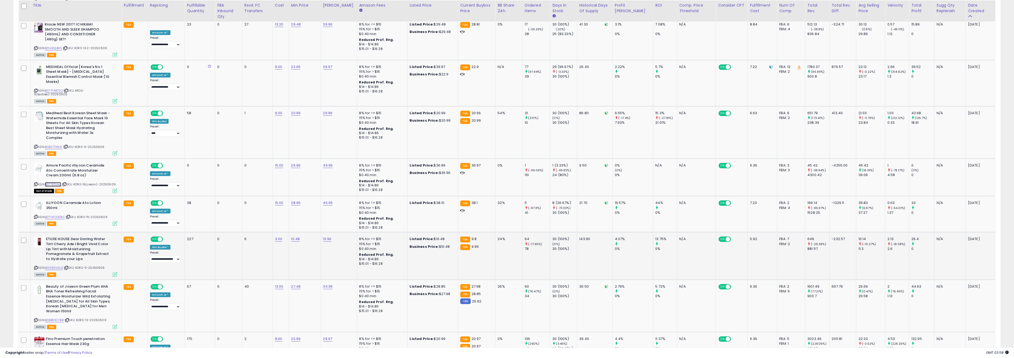
scroll to position [680, 0]
click at [60, 214] on link "B07HFCDGRC" at bounding box center [55, 216] width 20 height 5
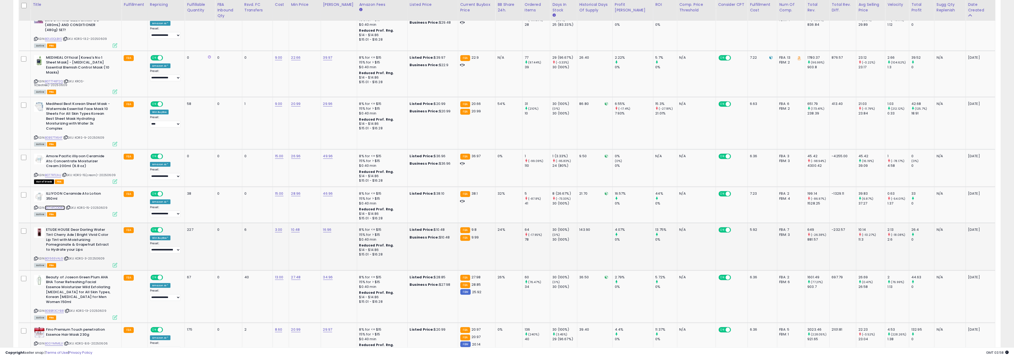
scroll to position [713, 0]
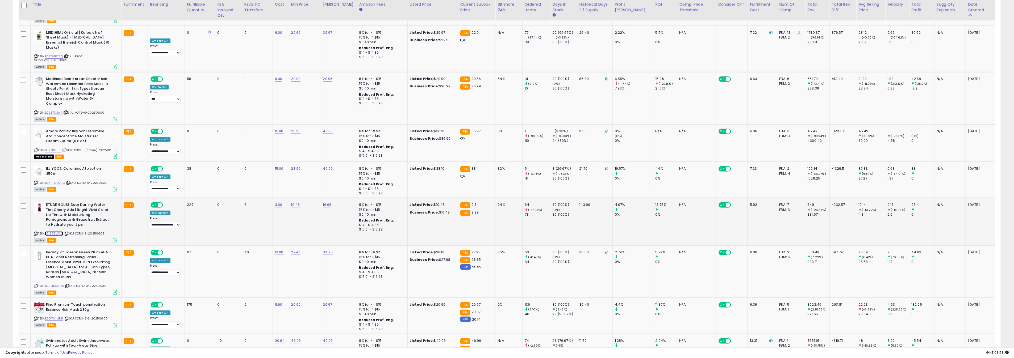
click at [59, 232] on link "B01565VALG" at bounding box center [54, 234] width 18 height 5
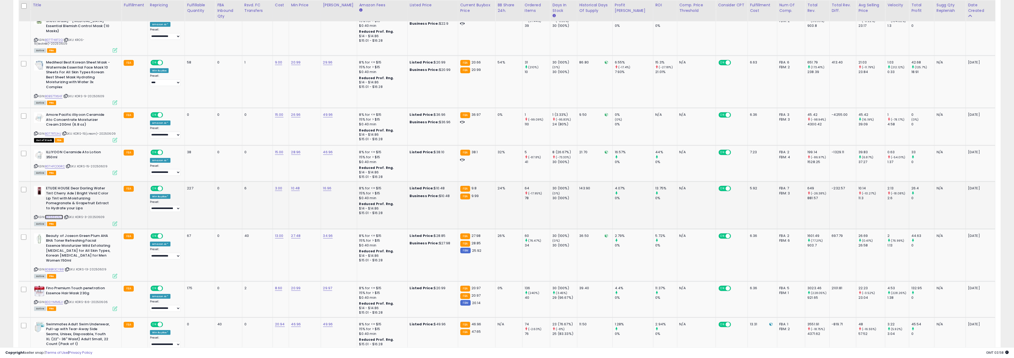
scroll to position [730, 0]
click at [61, 267] on link "B0BBR3CYB8" at bounding box center [54, 269] width 19 height 5
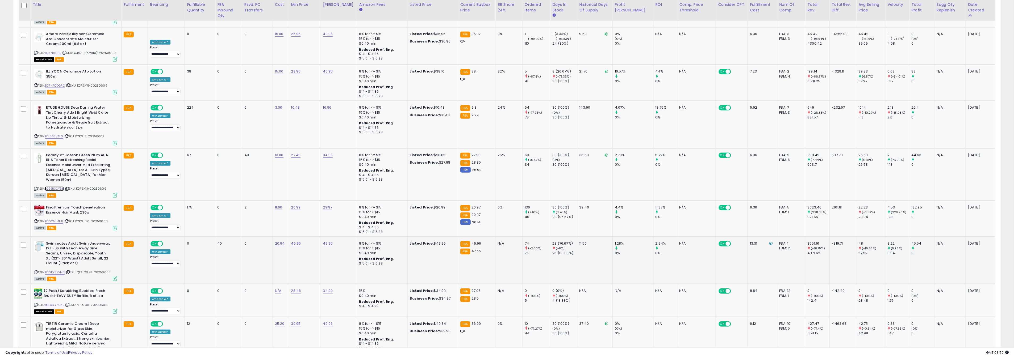
scroll to position [823, 0]
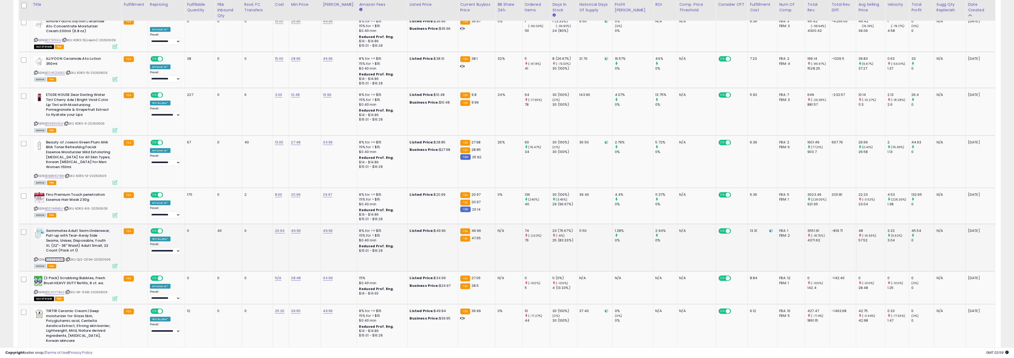
click at [63, 258] on link "B00KY3YVH6" at bounding box center [55, 260] width 20 height 5
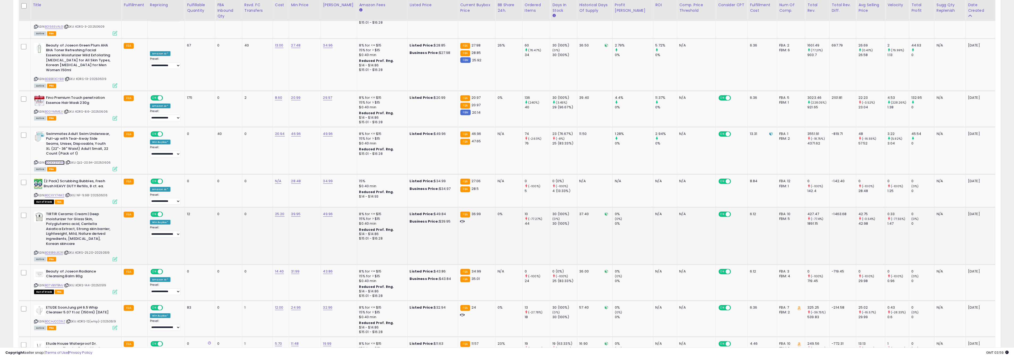
scroll to position [921, 0]
click at [55, 250] on link "B08B16L82R" at bounding box center [54, 252] width 18 height 5
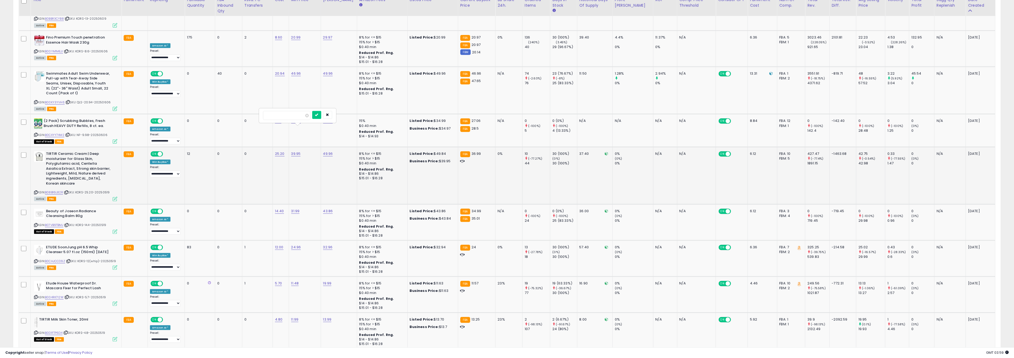
scroll to position [983, 0]
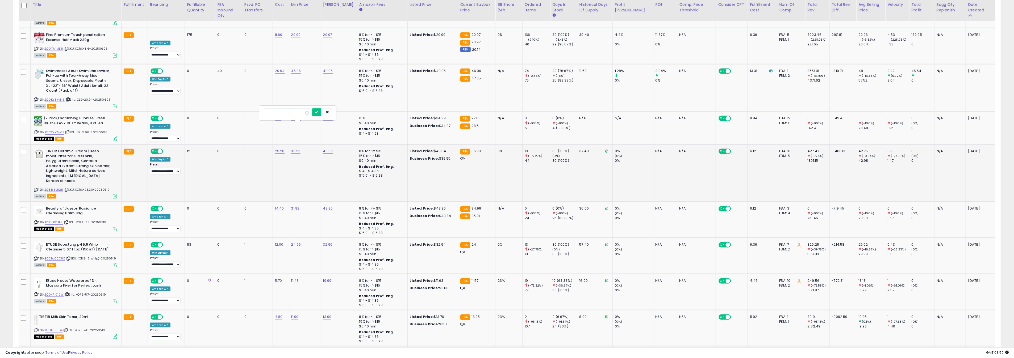
type input "*****"
click at [321, 116] on button "submit" at bounding box center [316, 112] width 9 height 8
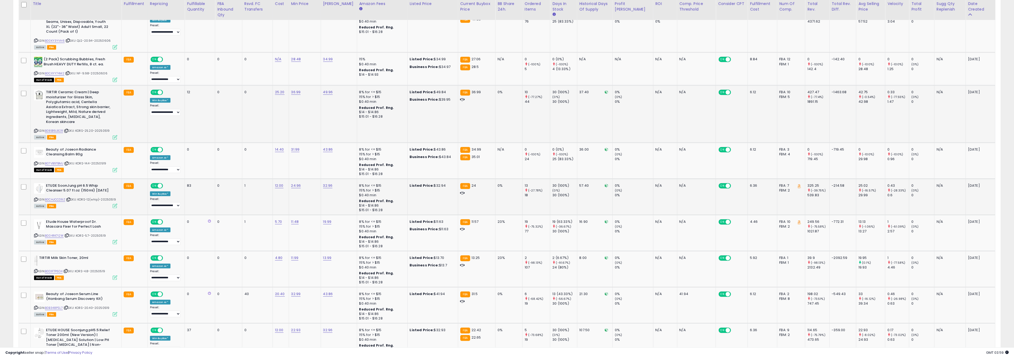
scroll to position [1043, 0]
click at [64, 197] on link "B0CHJCCD9Z" at bounding box center [55, 199] width 20 height 5
type input "*****"
click at [320, 144] on button "submit" at bounding box center [316, 146] width 9 height 8
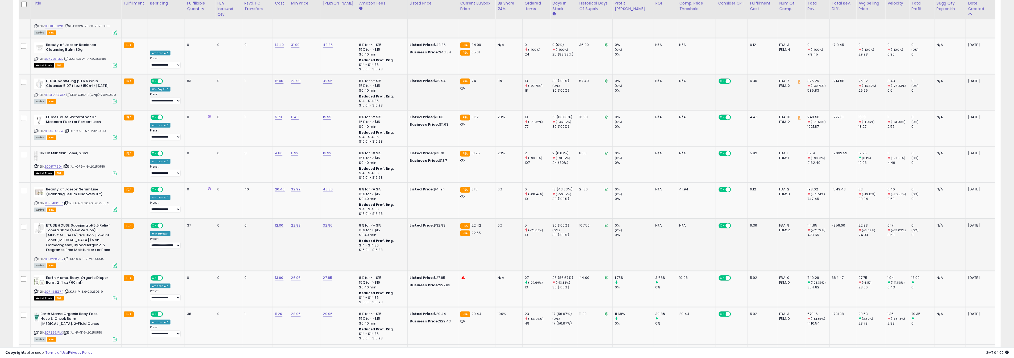
scroll to position [1148, 0]
click at [56, 256] on link "B0921NXR2V" at bounding box center [54, 258] width 18 height 5
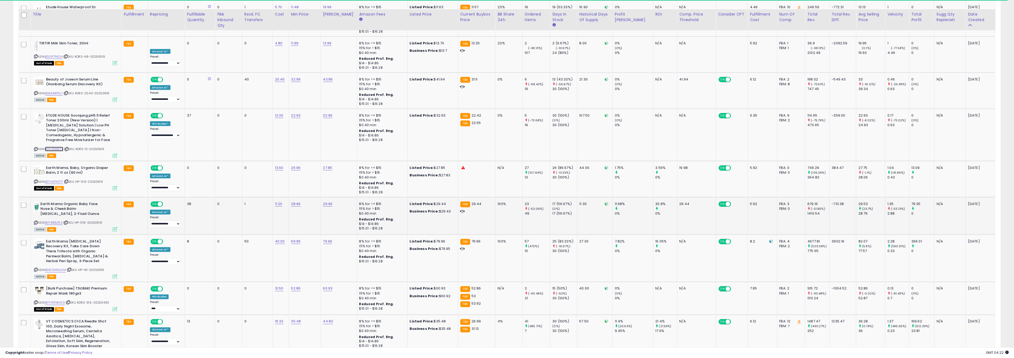
scroll to position [1272, 0]
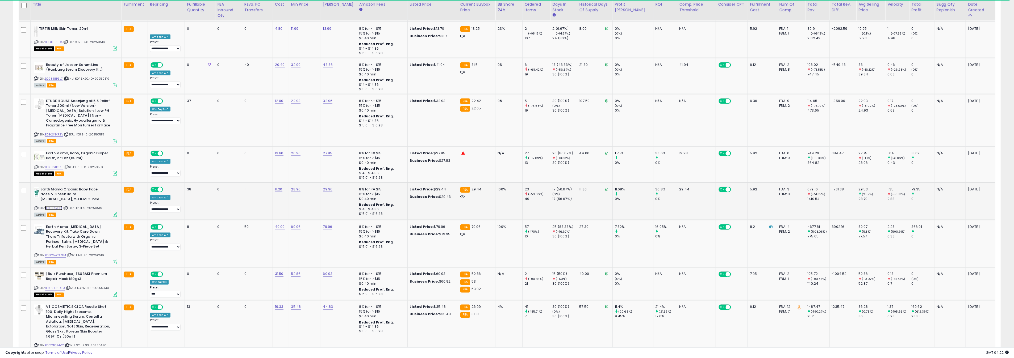
click at [56, 206] on link "B078B9JPLX" at bounding box center [54, 208] width 18 height 5
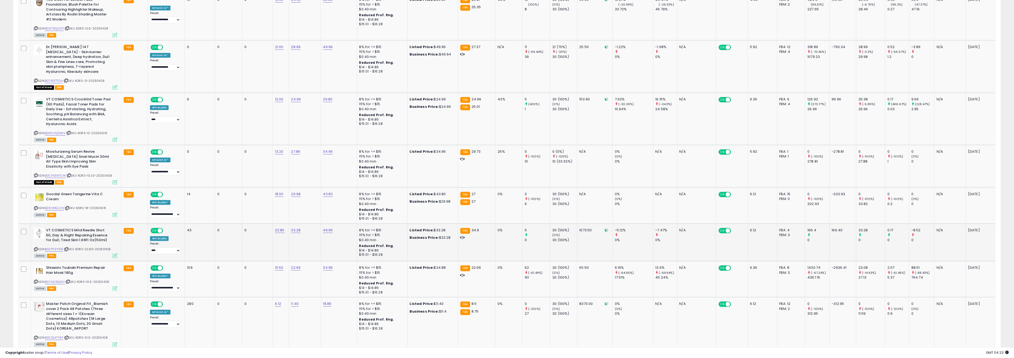
scroll to position [1918, 0]
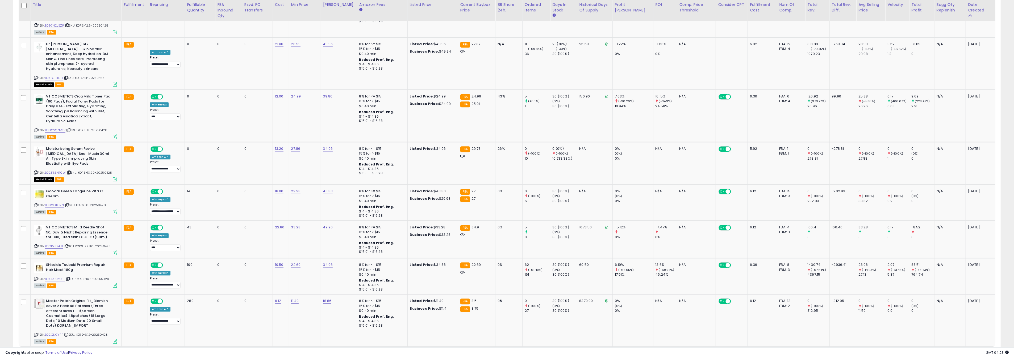
click at [968, 353] on link "3" at bounding box center [972, 357] width 9 height 9
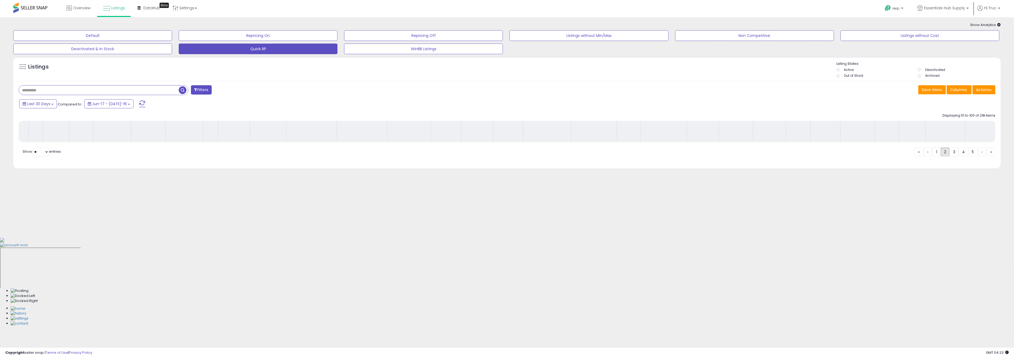
scroll to position [0, 0]
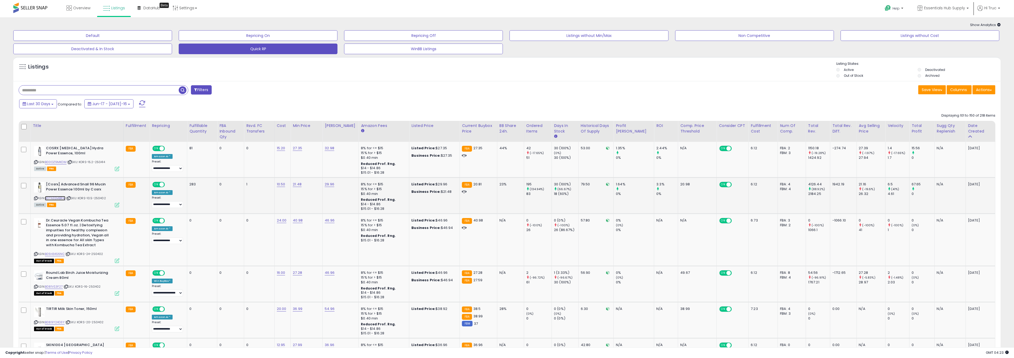
click at [60, 199] on link "B07N3SMBRM" at bounding box center [55, 198] width 20 height 5
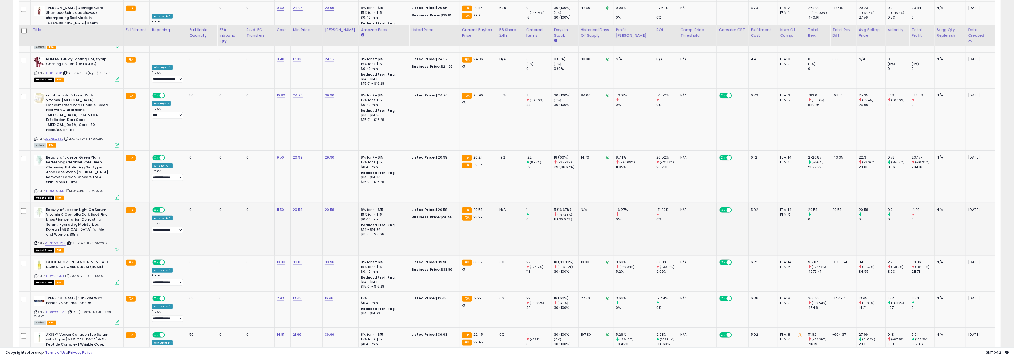
scroll to position [846, 0]
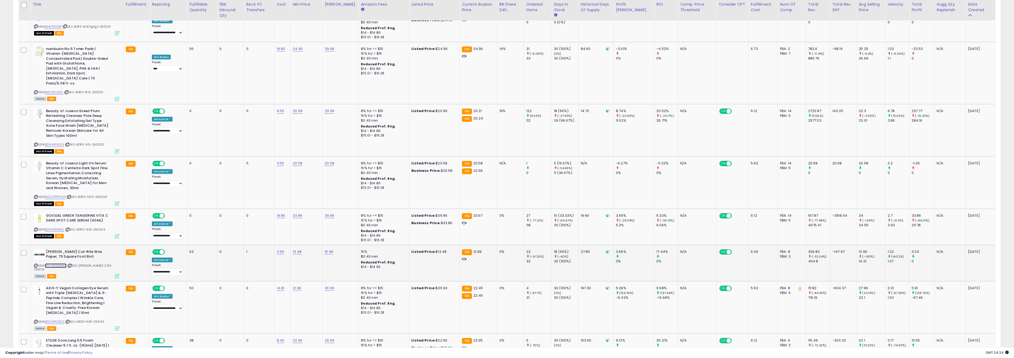
click at [60, 264] on link "B0036QO8M6" at bounding box center [56, 266] width 22 height 5
type input "*****"
click at [319, 212] on button "submit" at bounding box center [314, 208] width 9 height 8
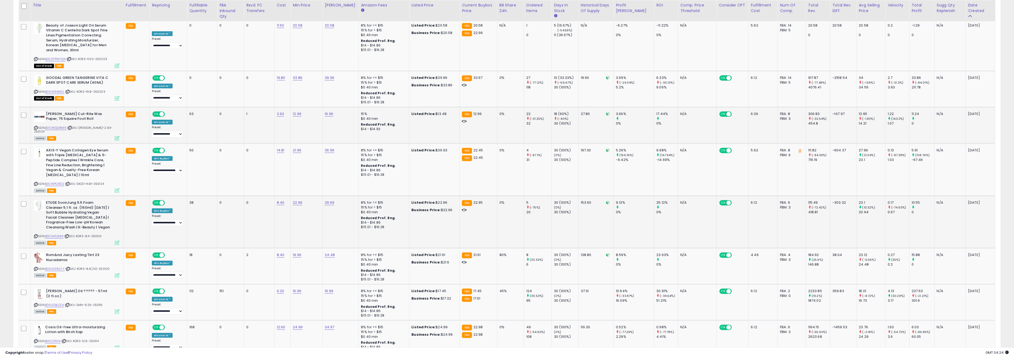
scroll to position [985, 0]
click at [58, 181] on link "B0CWPCX1D2" at bounding box center [54, 183] width 19 height 5
click at [115, 187] on icon at bounding box center [117, 189] width 5 height 5
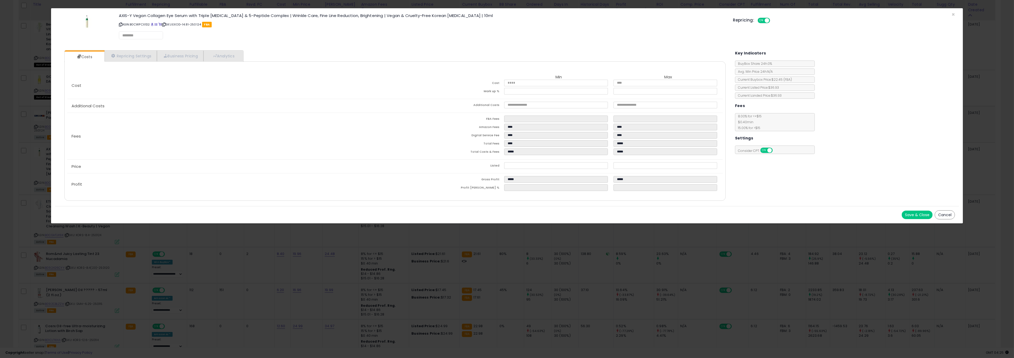
select select "******"
click at [140, 55] on link "Repricing Settings" at bounding box center [130, 56] width 53 height 11
select select "**********"
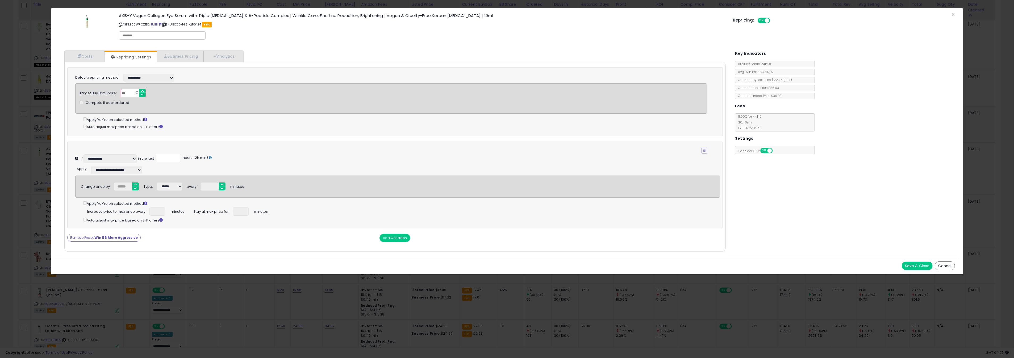
drag, startPoint x: 34, startPoint y: 100, endPoint x: 168, endPoint y: 146, distance: 141.1
click at [34, 100] on div "× Close AXIS-Y Vegan Collagen Eye Serum with Triple [MEDICAL_DATA] & 5-Peptide …" at bounding box center [507, 179] width 1014 height 358
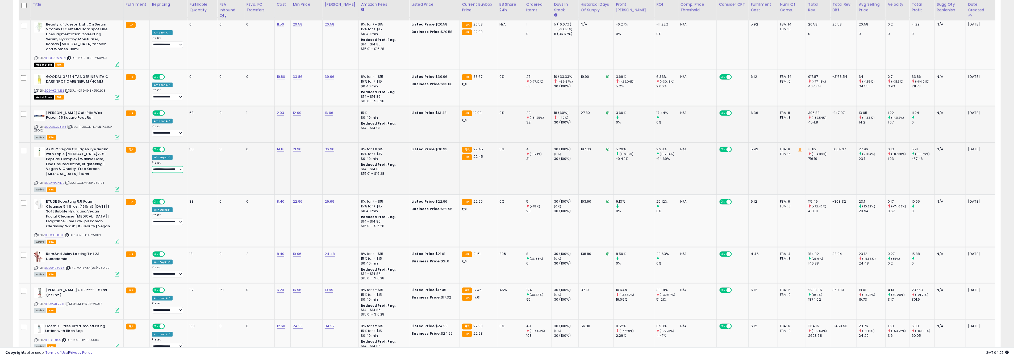
click at [170, 166] on select "**********" at bounding box center [167, 169] width 31 height 7
select select "****"
click at [152, 166] on select "**********" at bounding box center [167, 169] width 31 height 7
click at [159, 155] on div "Win BuyBox *" at bounding box center [162, 157] width 21 height 5
click at [115, 187] on icon at bounding box center [117, 189] width 5 height 5
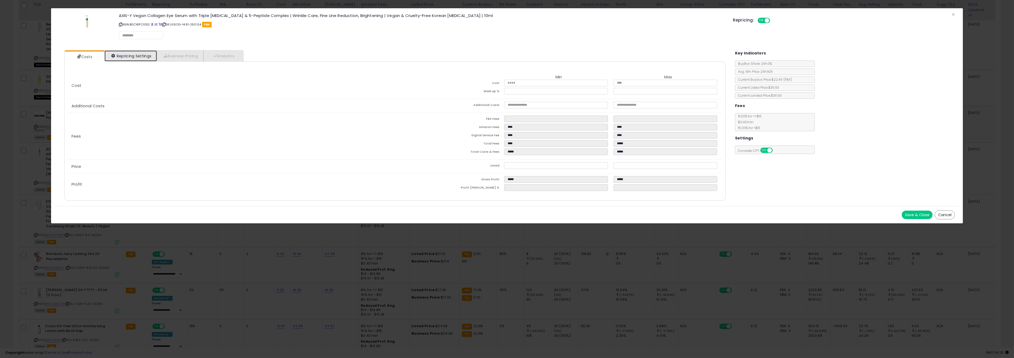
click at [117, 56] on link "Repricing Settings" at bounding box center [130, 56] width 53 height 11
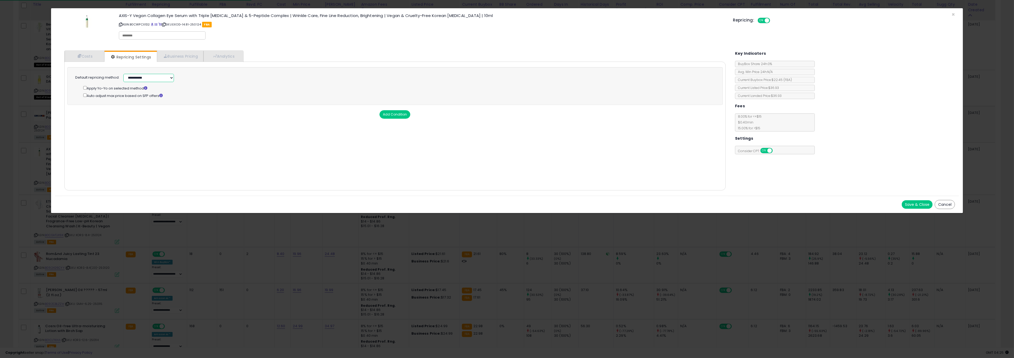
click at [139, 77] on select "**********" at bounding box center [148, 78] width 51 height 8
select select "******"
click at [123, 74] on select "**********" at bounding box center [148, 78] width 51 height 8
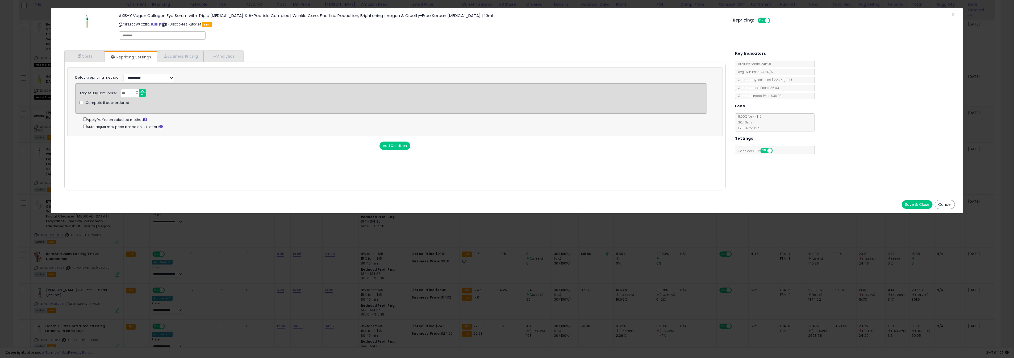
click at [912, 202] on button "Save & Close" at bounding box center [917, 204] width 31 height 9
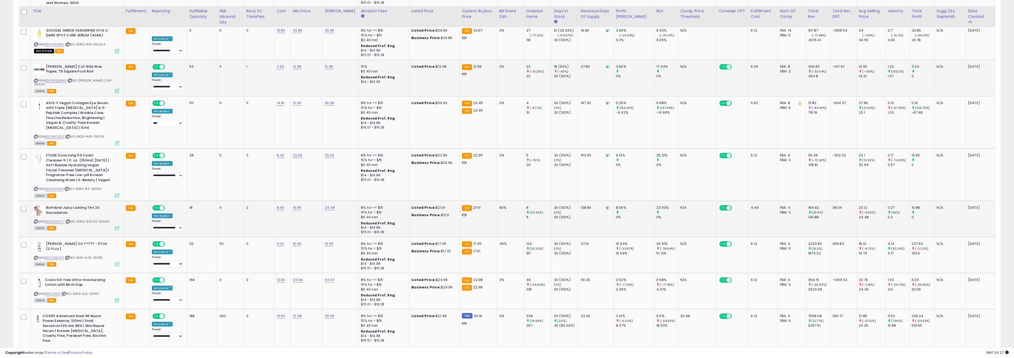
scroll to position [1038, 0]
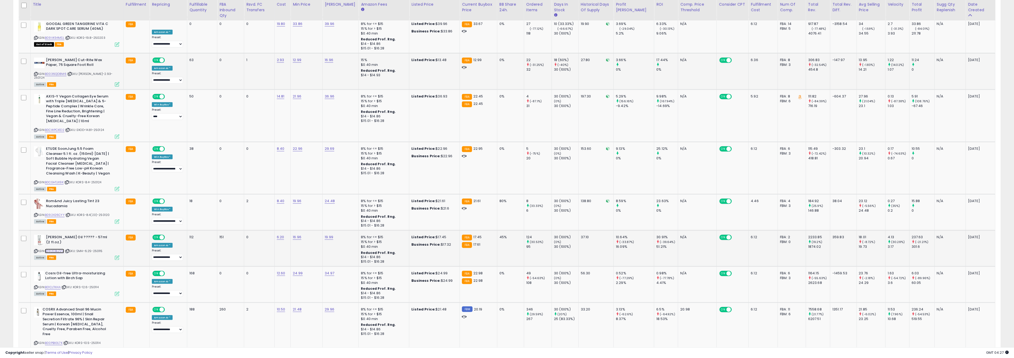
click at [61, 249] on link "B092CBLZZH" at bounding box center [54, 251] width 19 height 5
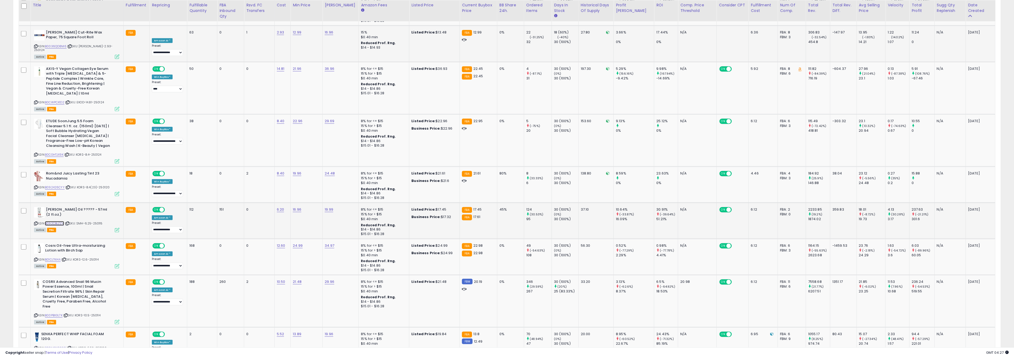
scroll to position [1066, 0]
click at [60, 257] on link "B01CLTKI4A" at bounding box center [53, 259] width 16 height 5
type input "*****"
click at [319, 194] on button "submit" at bounding box center [314, 197] width 9 height 8
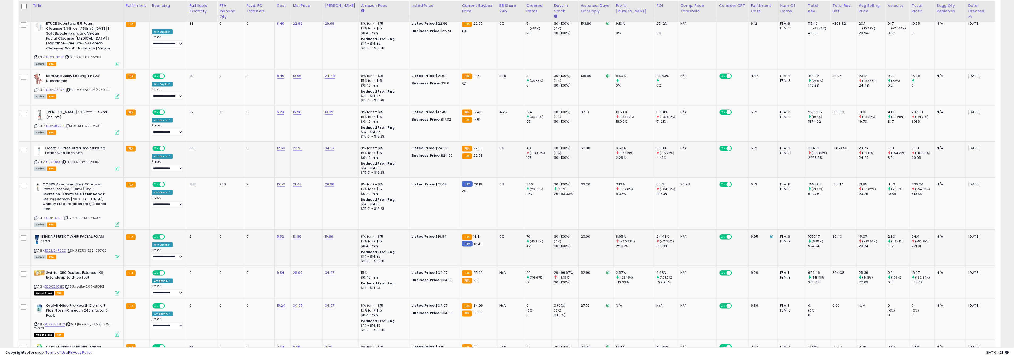
scroll to position [1167, 0]
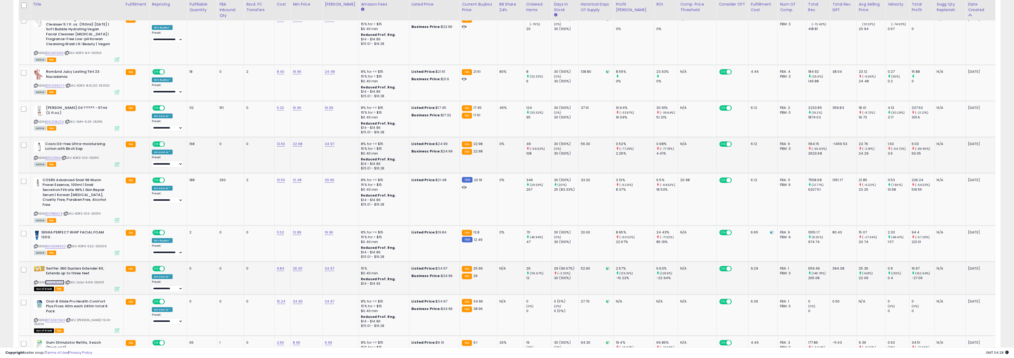
click at [57, 281] on link "B000QR931O" at bounding box center [54, 283] width 19 height 5
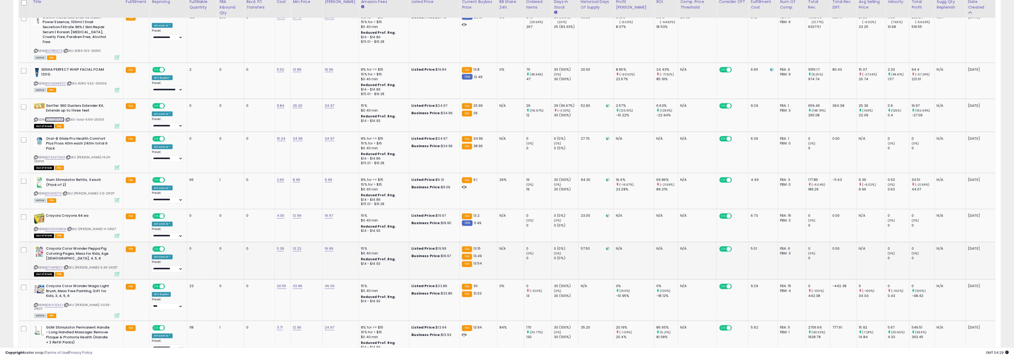
scroll to position [1331, 0]
click at [53, 302] on link "B084Y3DLFJ" at bounding box center [54, 304] width 18 height 5
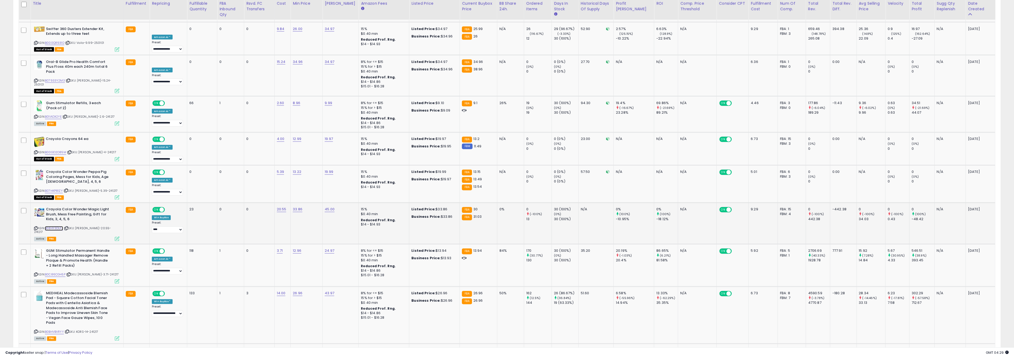
scroll to position [1408, 0]
click at [60, 272] on link "B0C86CGH5P" at bounding box center [55, 274] width 20 height 5
click at [61, 272] on link "B0C86CGH5P" at bounding box center [55, 274] width 20 height 5
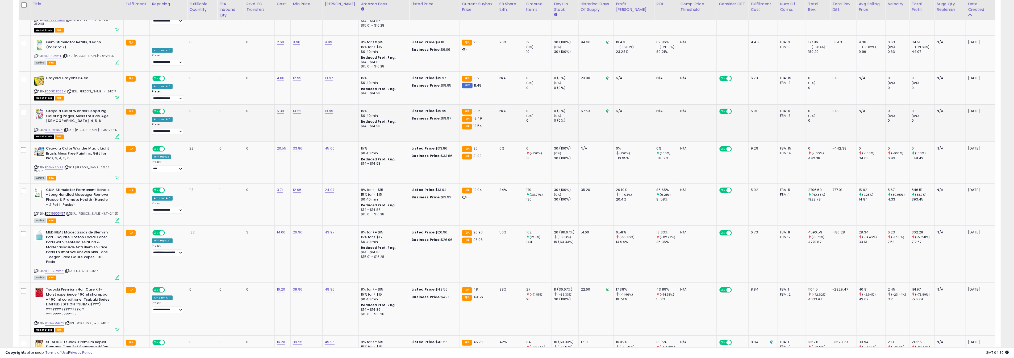
scroll to position [1469, 0]
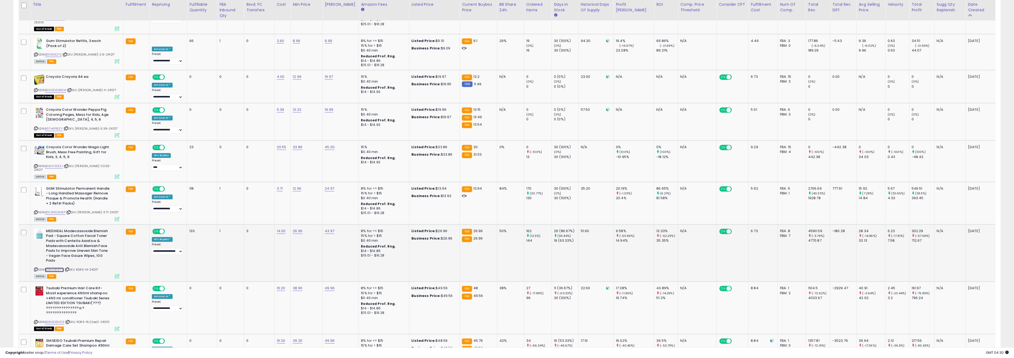
click at [59, 268] on link "B0BHVBVRYY" at bounding box center [54, 270] width 19 height 5
type input "*****"
click at [319, 170] on button "submit" at bounding box center [314, 169] width 9 height 8
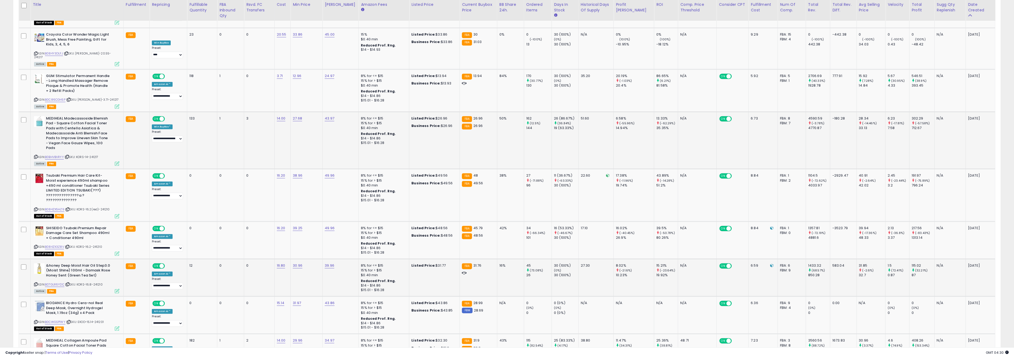
scroll to position [1584, 0]
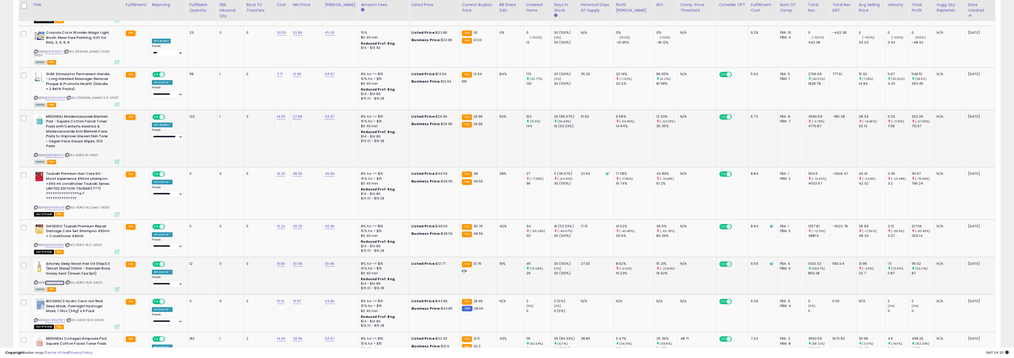
click at [58, 281] on link "B07GLR6YDC" at bounding box center [54, 283] width 19 height 5
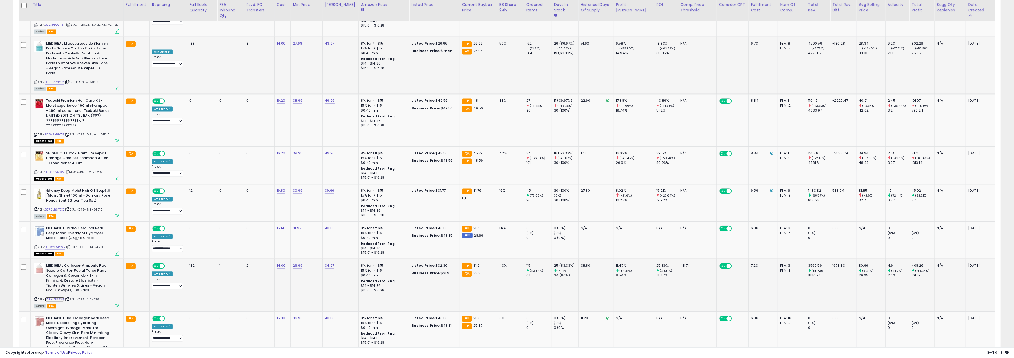
scroll to position [1658, 0]
click at [57, 297] on link "B0BHVF95S9" at bounding box center [54, 299] width 19 height 5
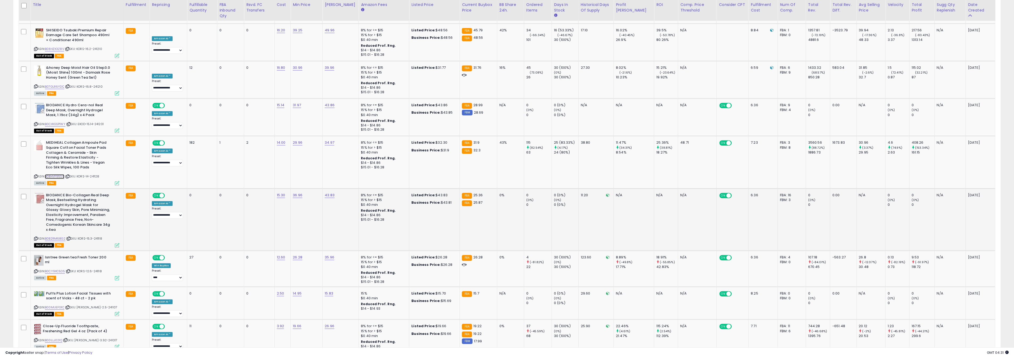
scroll to position [1779, 0]
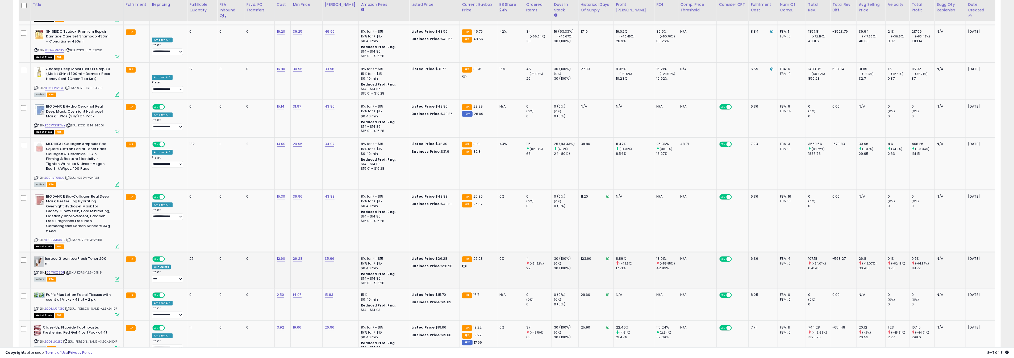
click at [58, 271] on link "B0CY9XC5D5" at bounding box center [55, 273] width 20 height 5
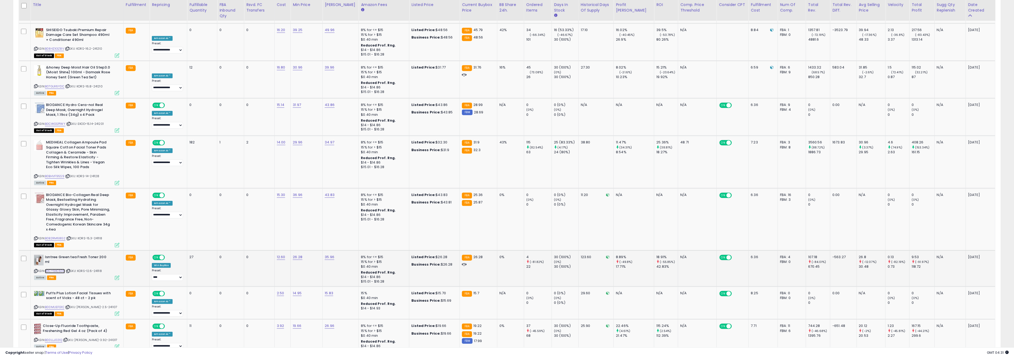
click at [57, 269] on link "B0CY9XC5D5" at bounding box center [55, 271] width 20 height 5
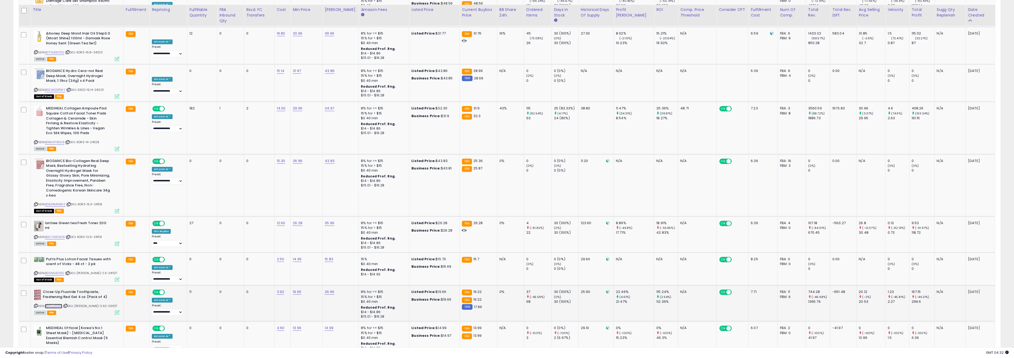
scroll to position [1830, 0]
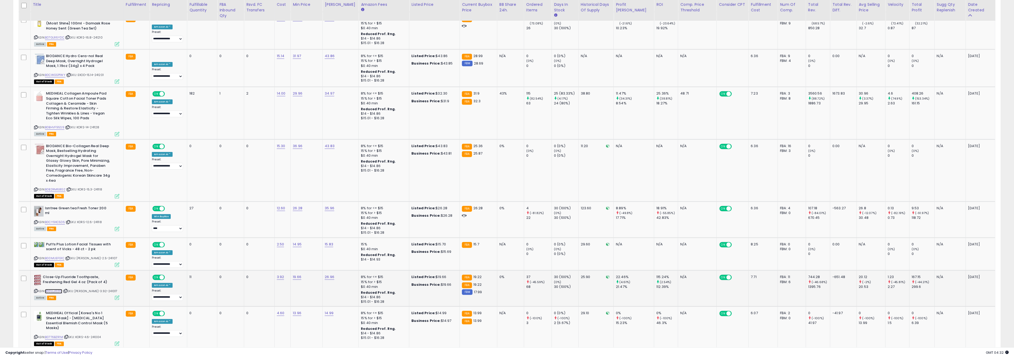
click at [60, 289] on link "B00LLJ021Q" at bounding box center [53, 291] width 17 height 5
click at [67, 290] on icon at bounding box center [65, 291] width 3 height 3
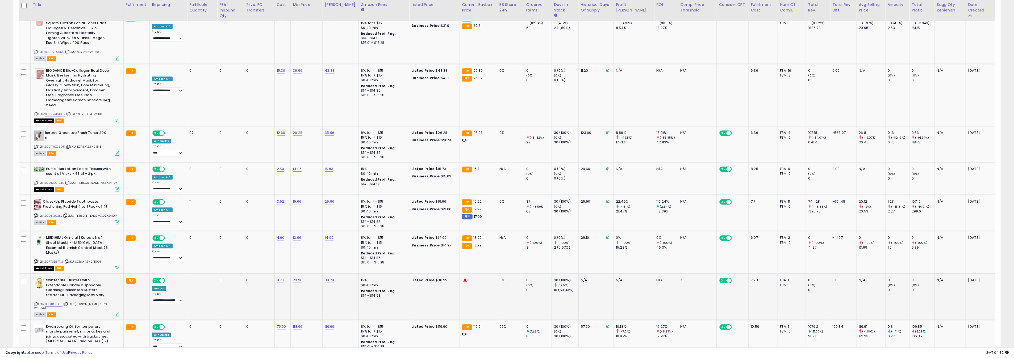
scroll to position [1929, 0]
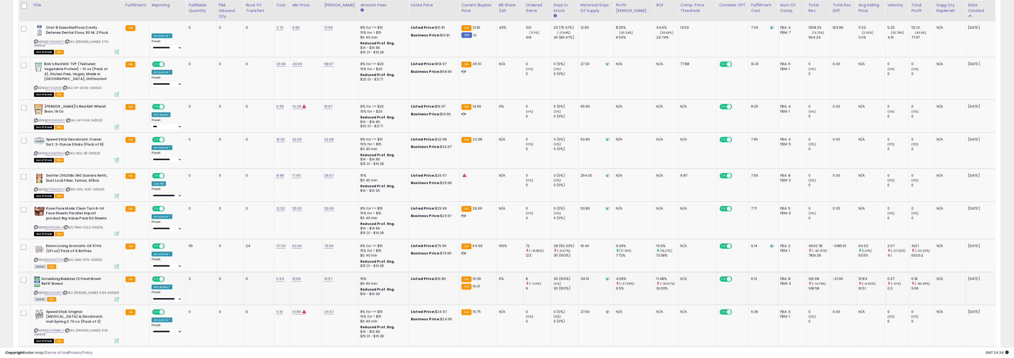
scroll to position [960, 0]
click at [60, 257] on link "B08KGZT712" at bounding box center [54, 259] width 18 height 5
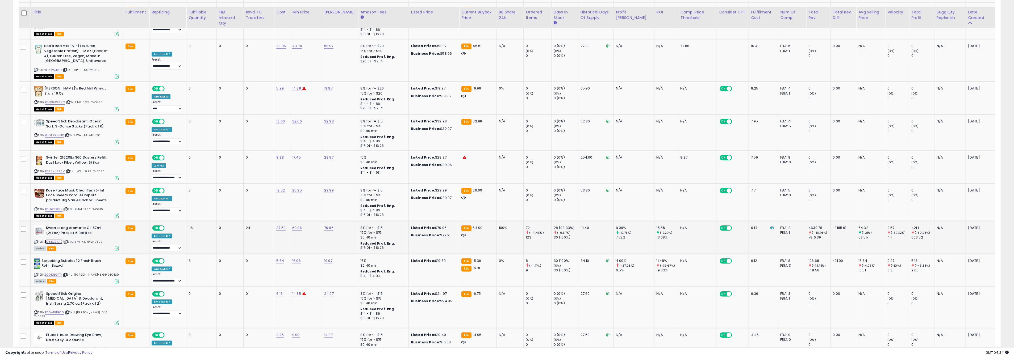
scroll to position [988, 0]
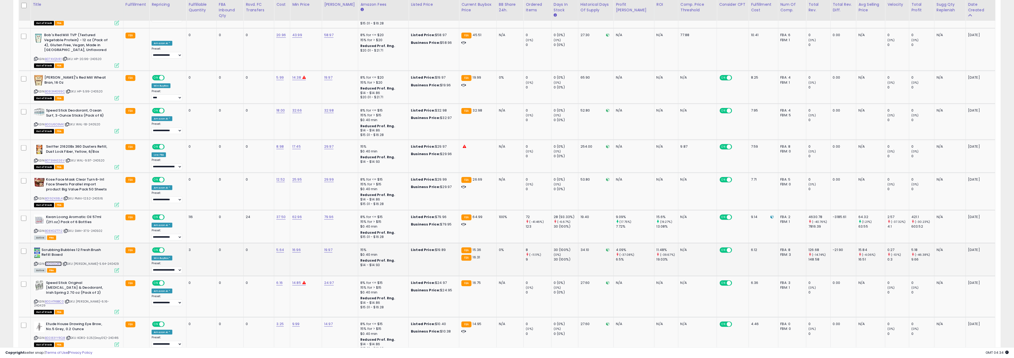
click at [58, 262] on link "B0010LORTI" at bounding box center [53, 264] width 17 height 5
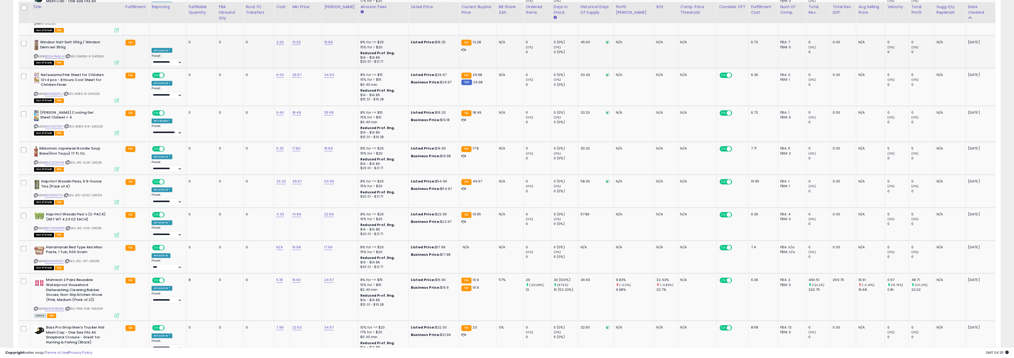
scroll to position [1462, 0]
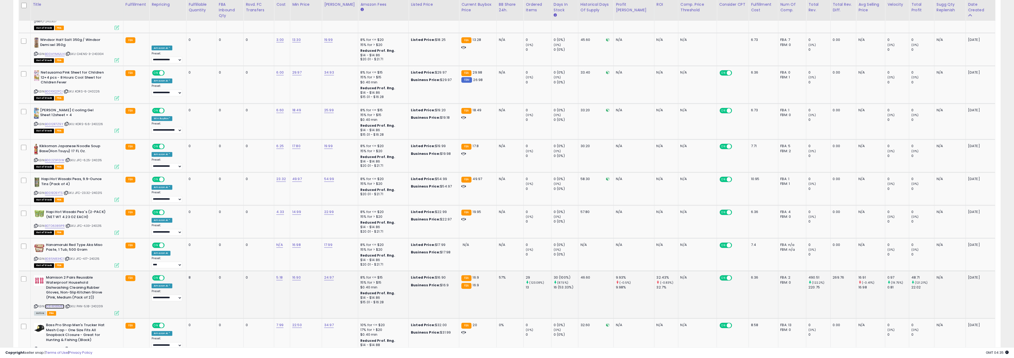
click at [56, 305] on link "B084KX8M8L" at bounding box center [54, 307] width 19 height 5
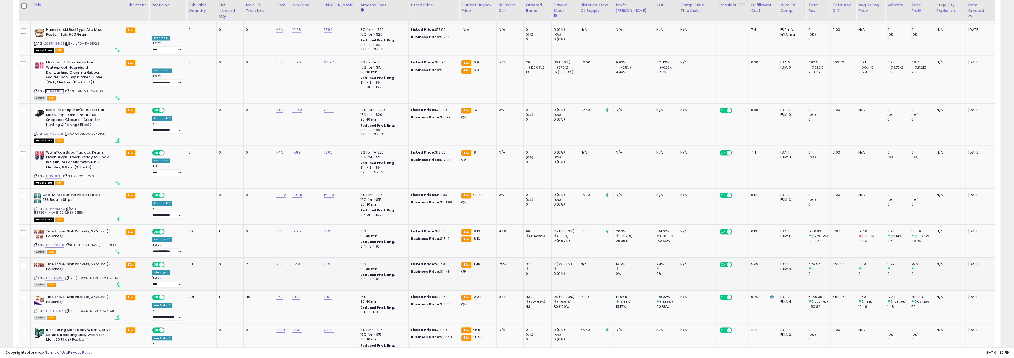
scroll to position [1678, 0]
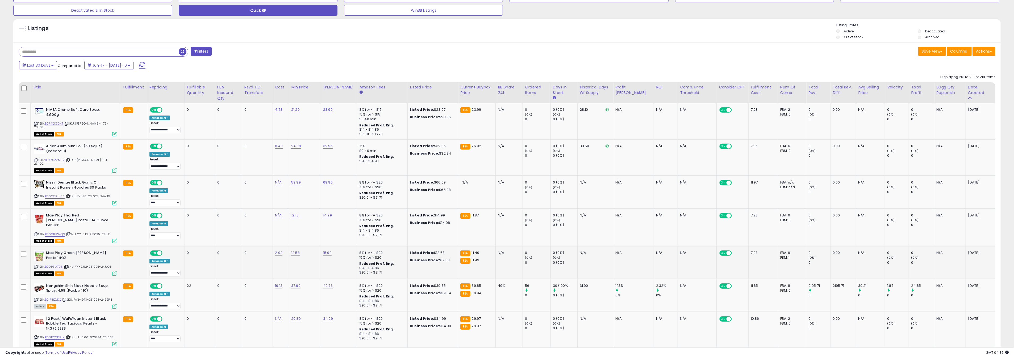
scroll to position [0, 0]
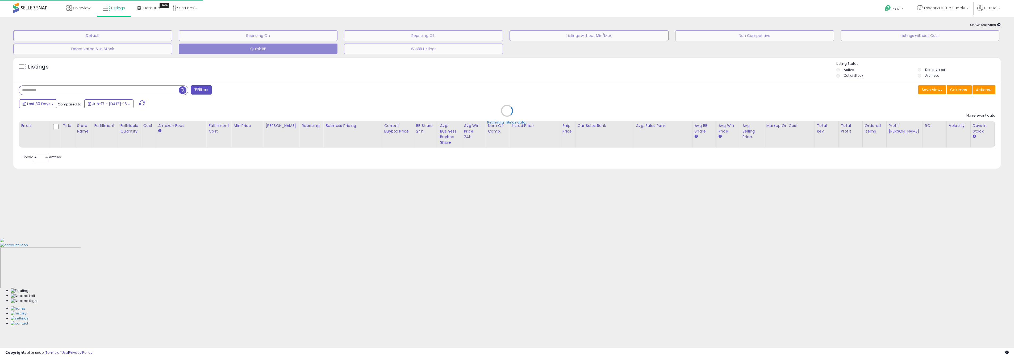
select select "**"
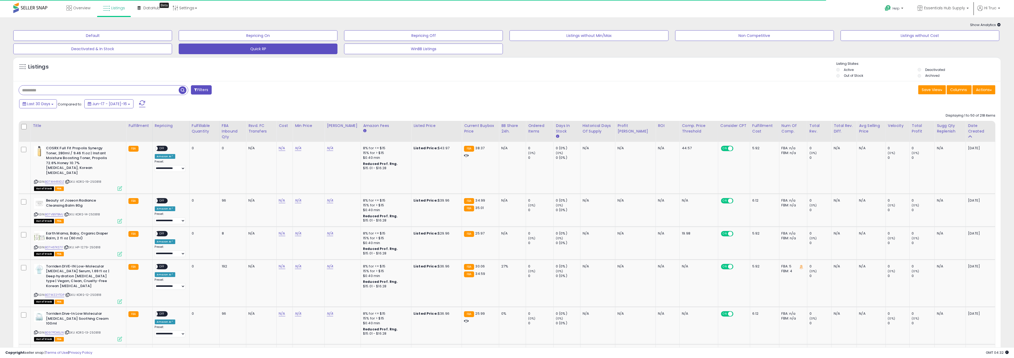
click at [166, 89] on input "text" at bounding box center [99, 90] width 160 height 9
paste input "**********"
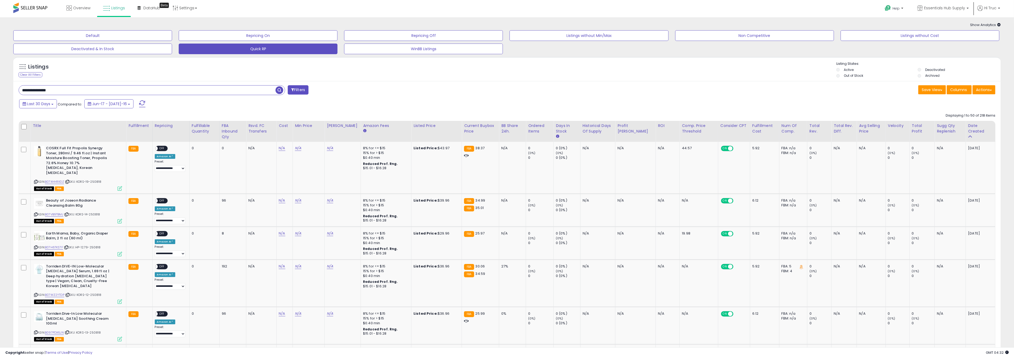
click at [278, 91] on span "button" at bounding box center [279, 90] width 8 height 8
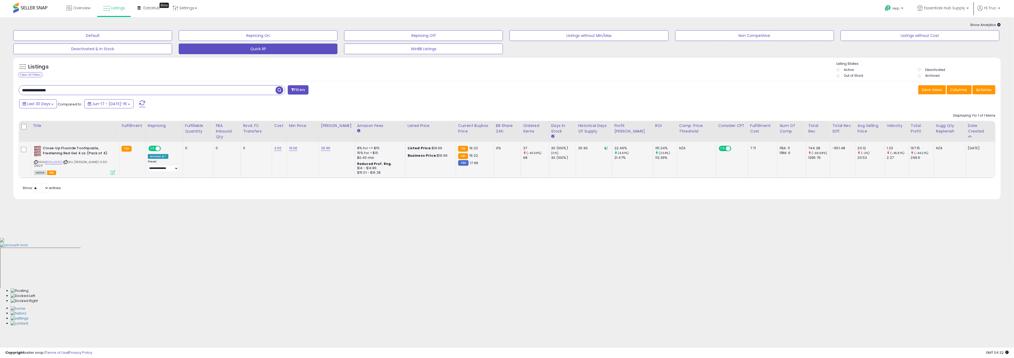
click at [36, 162] on icon at bounding box center [35, 162] width 3 height 3
click at [97, 93] on input "**********" at bounding box center [147, 90] width 257 height 9
paste input "text"
type input "**********"
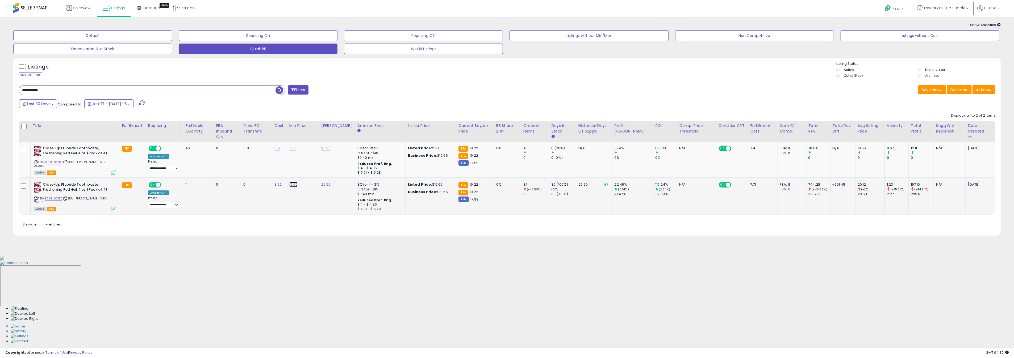
click at [297, 151] on link "19.66" at bounding box center [292, 148] width 7 height 5
type input "*****"
click at [314, 168] on button "submit" at bounding box center [312, 171] width 9 height 8
